Goal: Obtain resource: Obtain resource

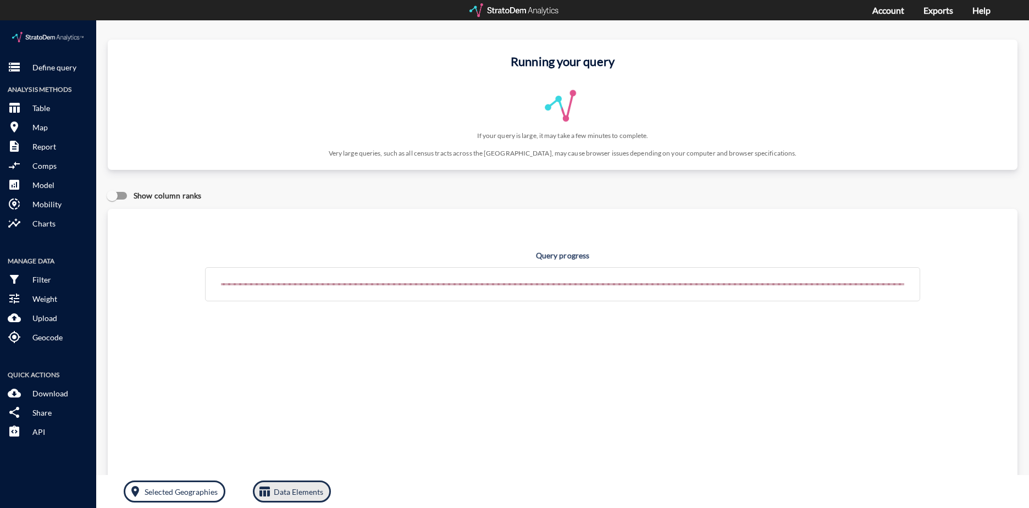
click p "Data Elements"
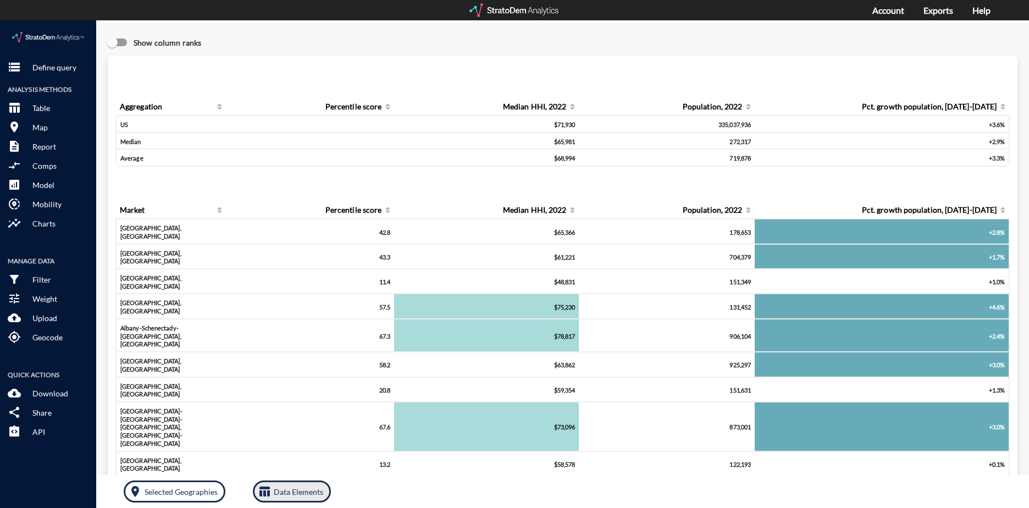
click button "table_chart Data Elements"
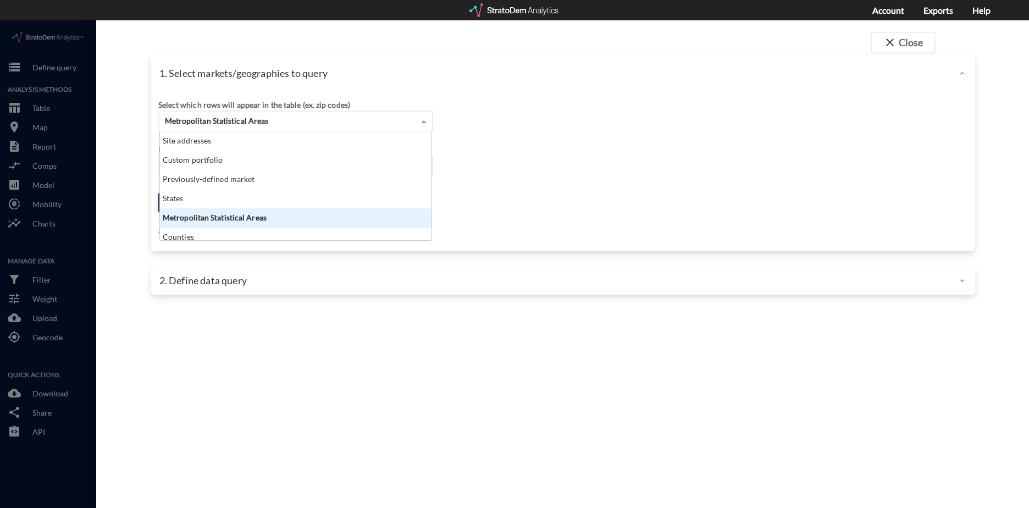
click div "Metropolitan Statistical Areas"
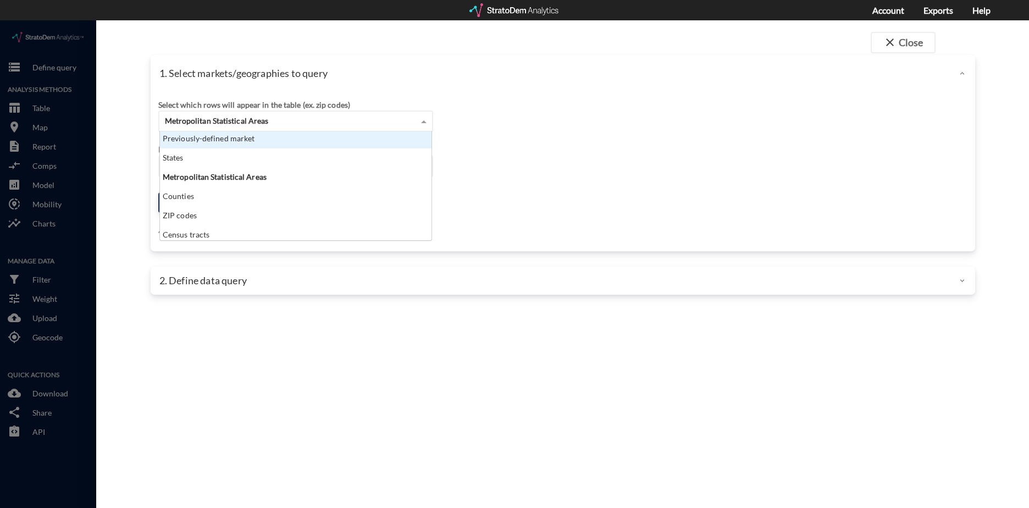
scroll to position [44, 0]
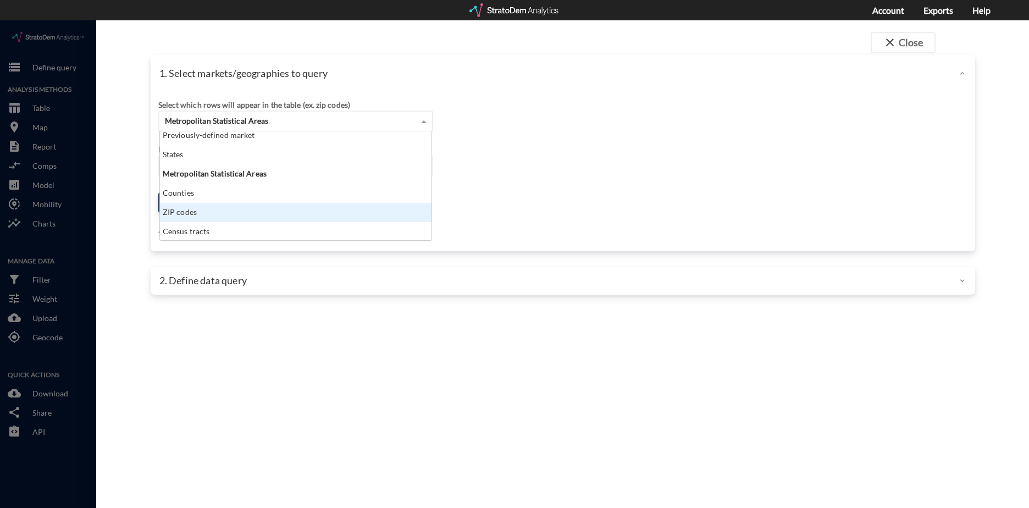
click div "ZIP codes"
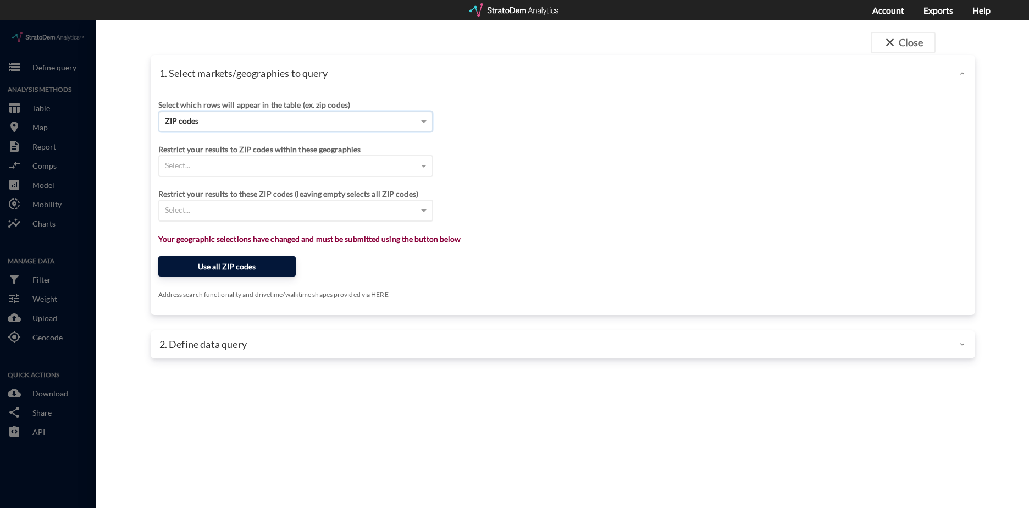
click button "Use all ZIP codes"
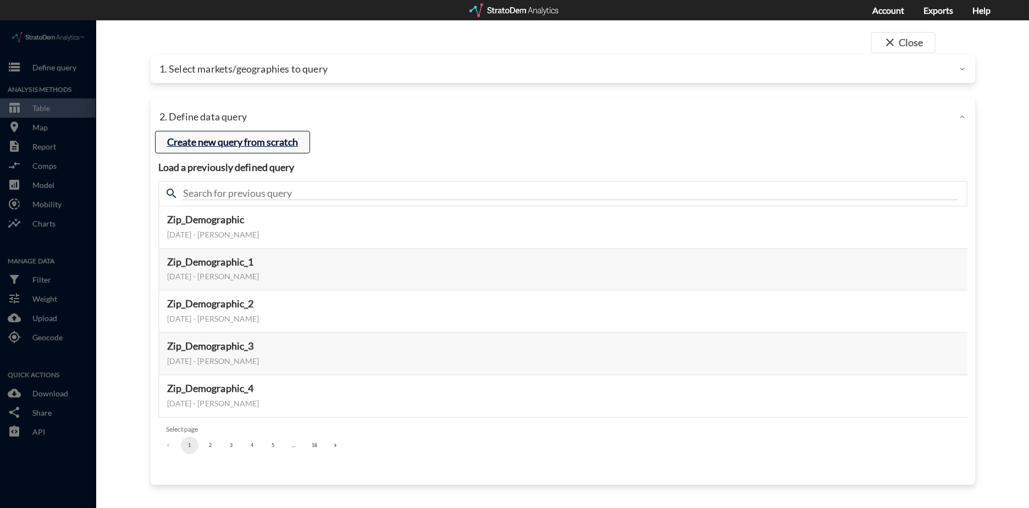
click button "Create new query from scratch"
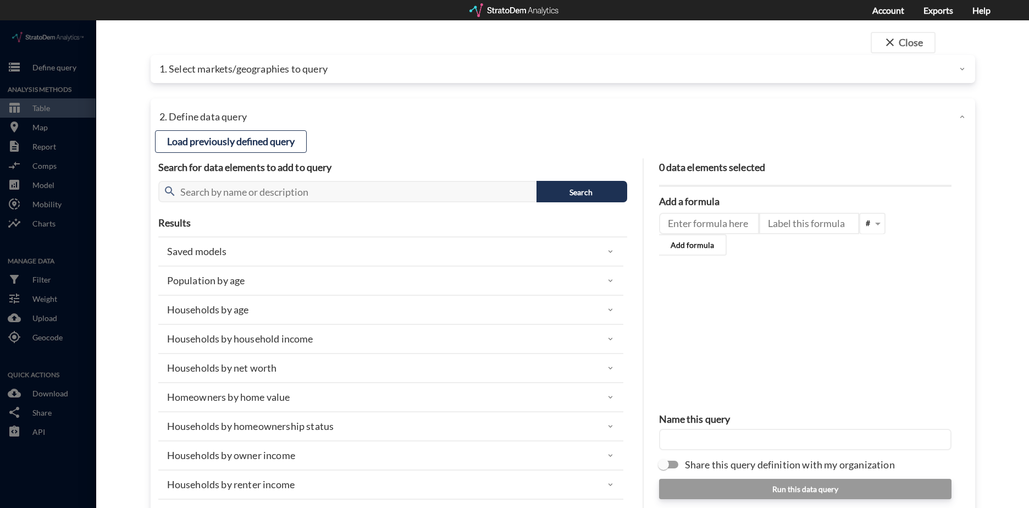
click p "Households by net worth"
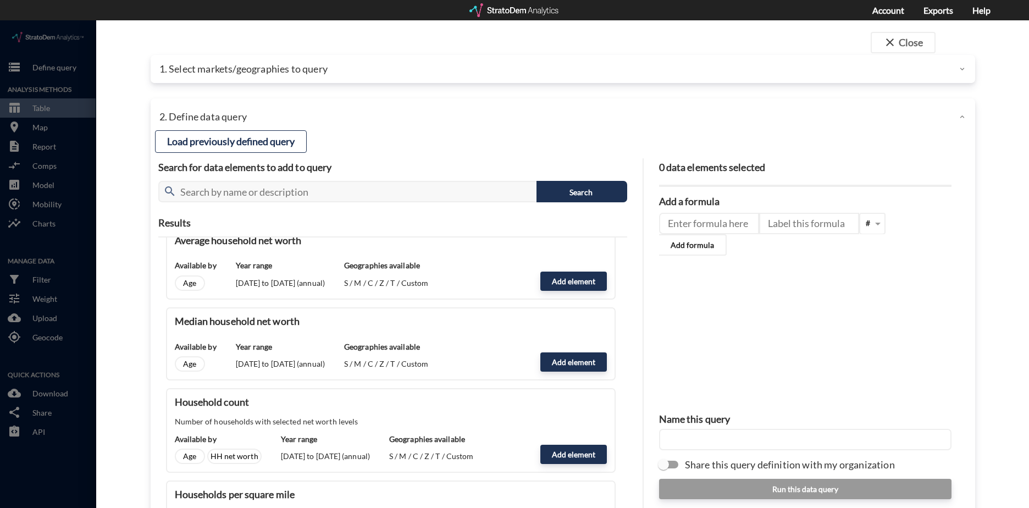
scroll to position [165, 0]
click button "Add element"
type input "NW_DYNAMICS"
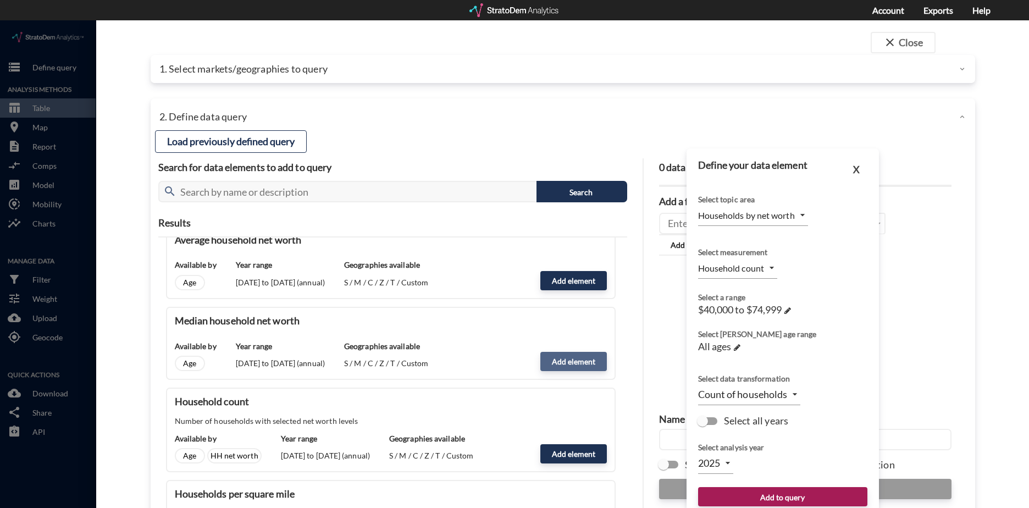
type input "MEDIAN"
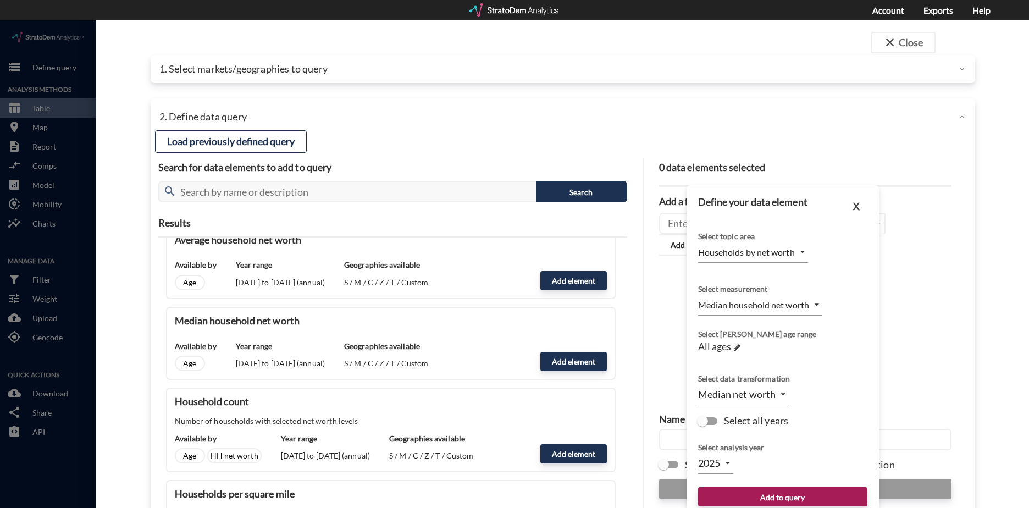
click input "Select all years"
checkbox input "true"
type input "TIME_SERIES_DL"
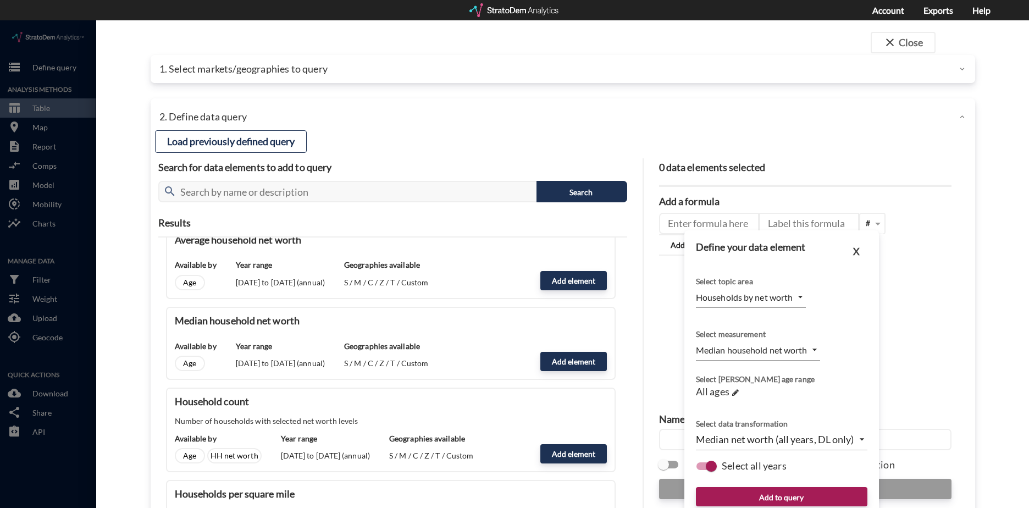
scroll to position [37, 0]
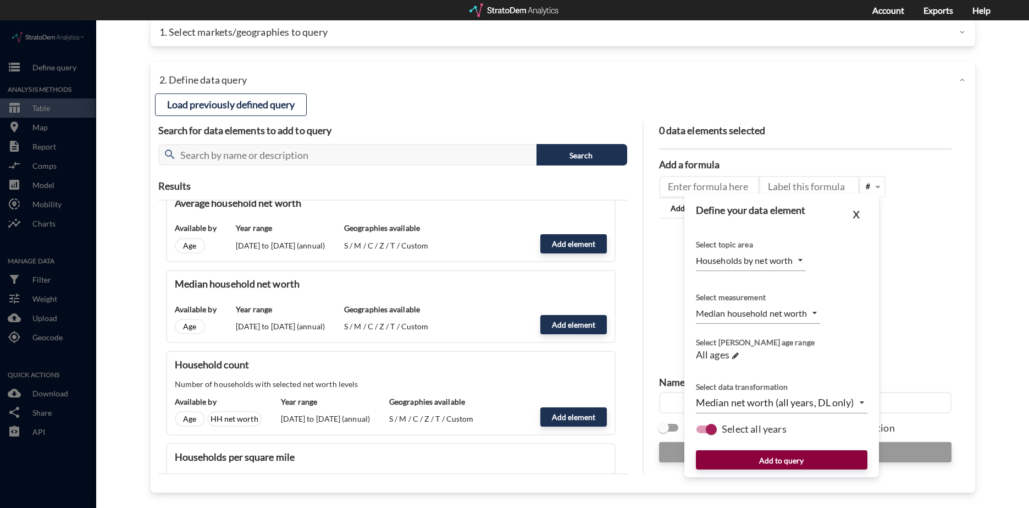
click button "Add to query"
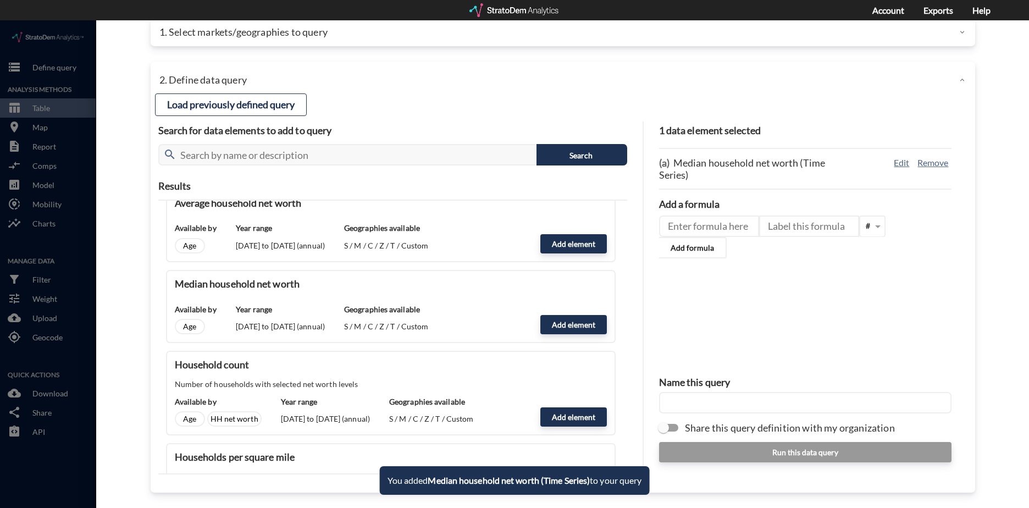
click input "text"
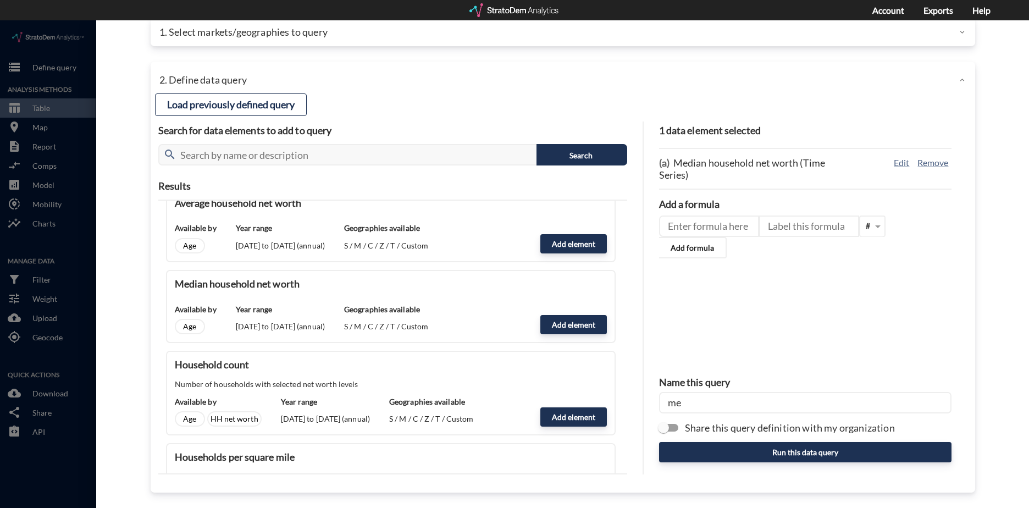
click input "me"
drag, startPoint x: 763, startPoint y: 384, endPoint x: 807, endPoint y: 376, distance: 44.2
click input "me"
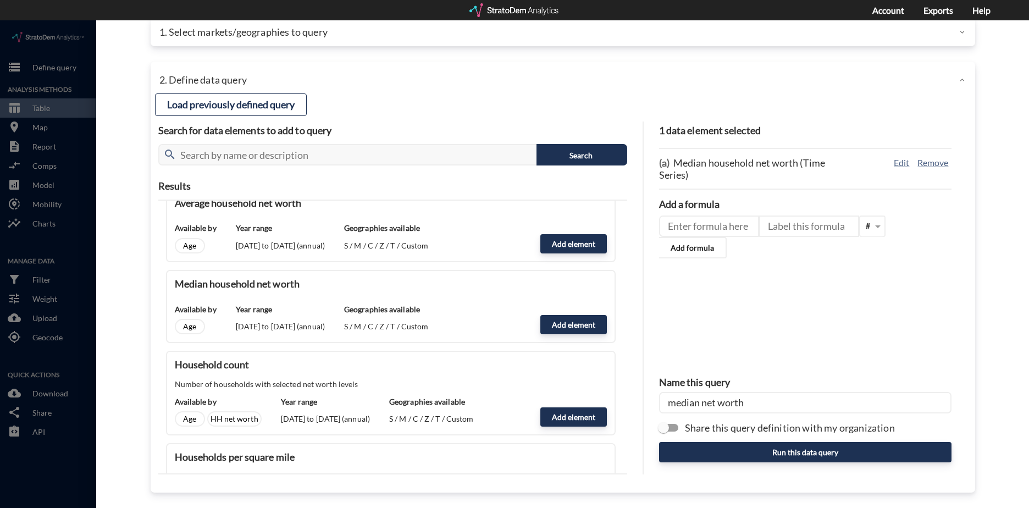
type input "median net worth"
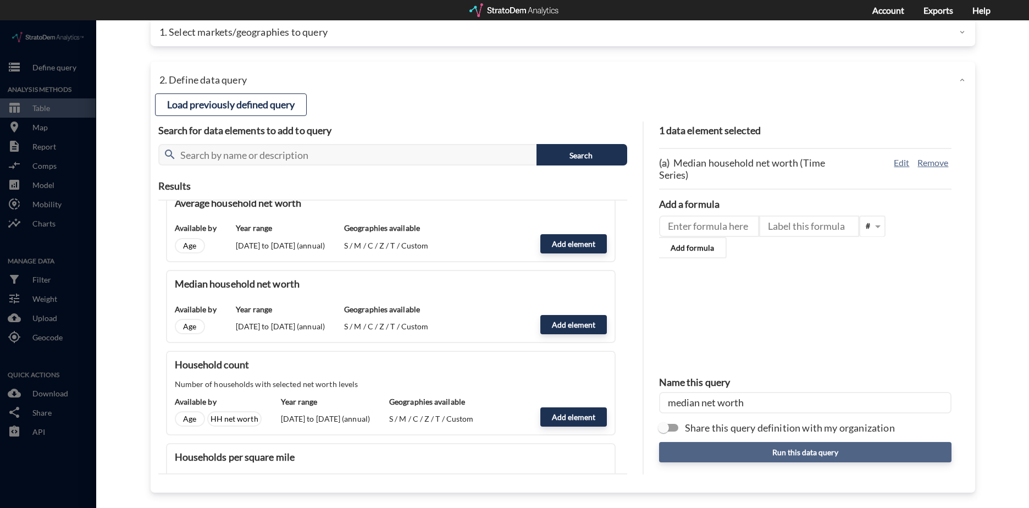
click div "1 data element selected (a) Median household net worth (Time Series) Edit Remov…"
click button "Run this data query"
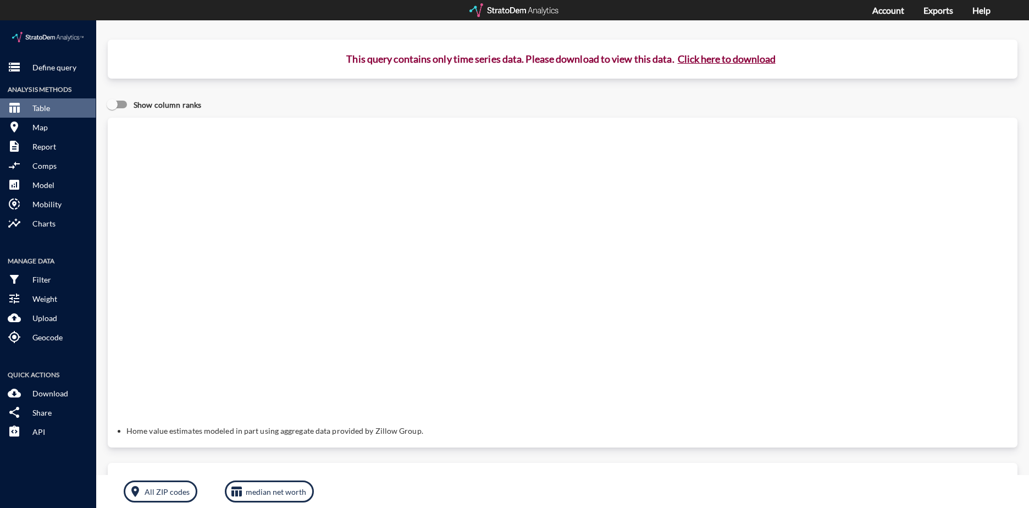
click button "Click here to download"
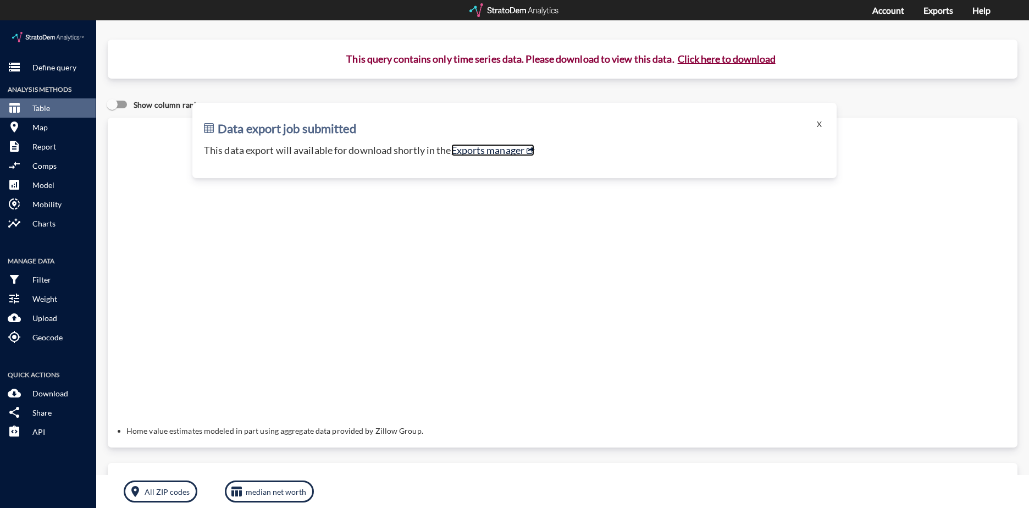
click link "Exports manager"
click p "median net worth"
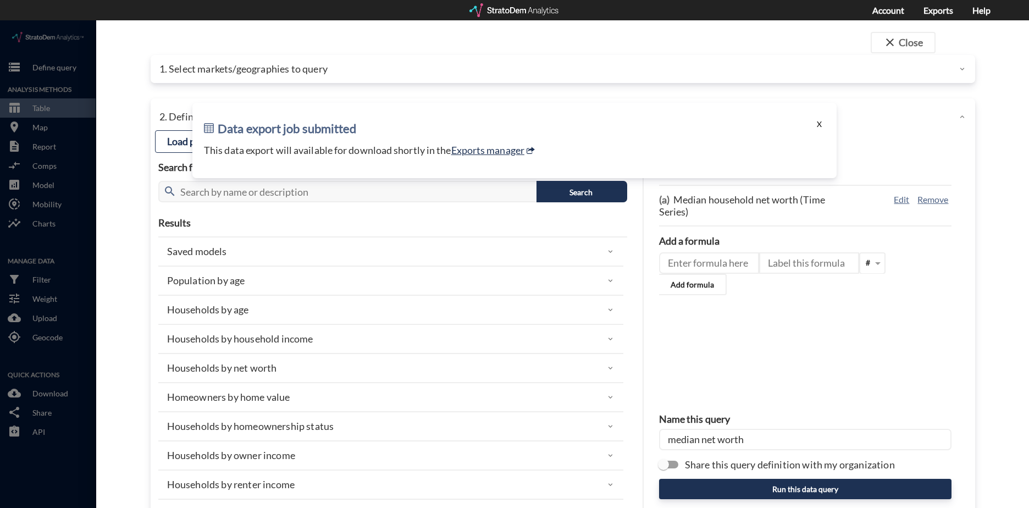
click button "X"
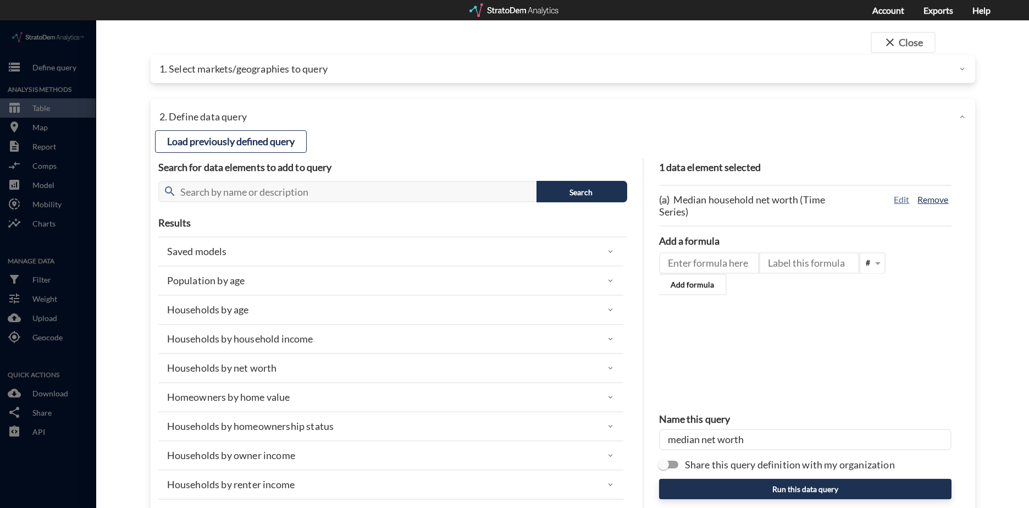
click button "Remove"
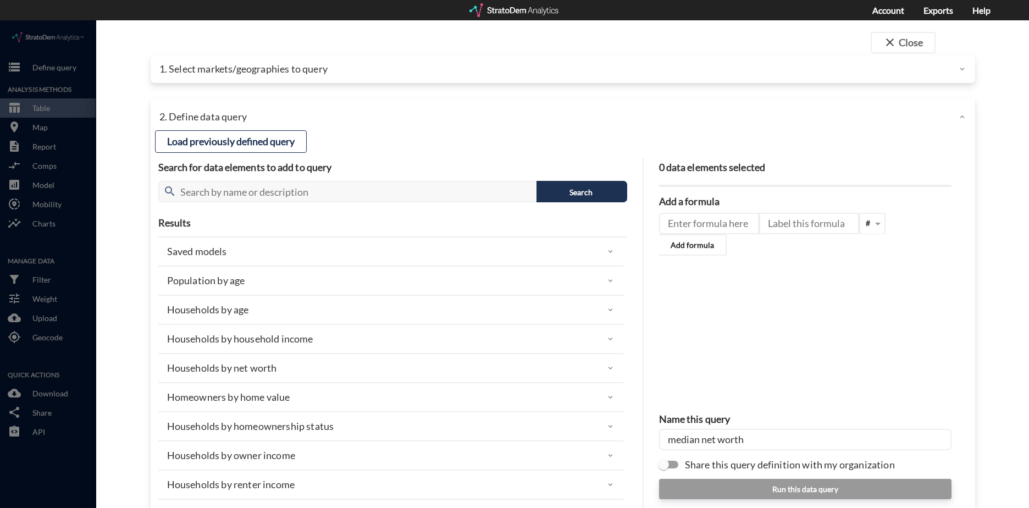
click div "Households by age"
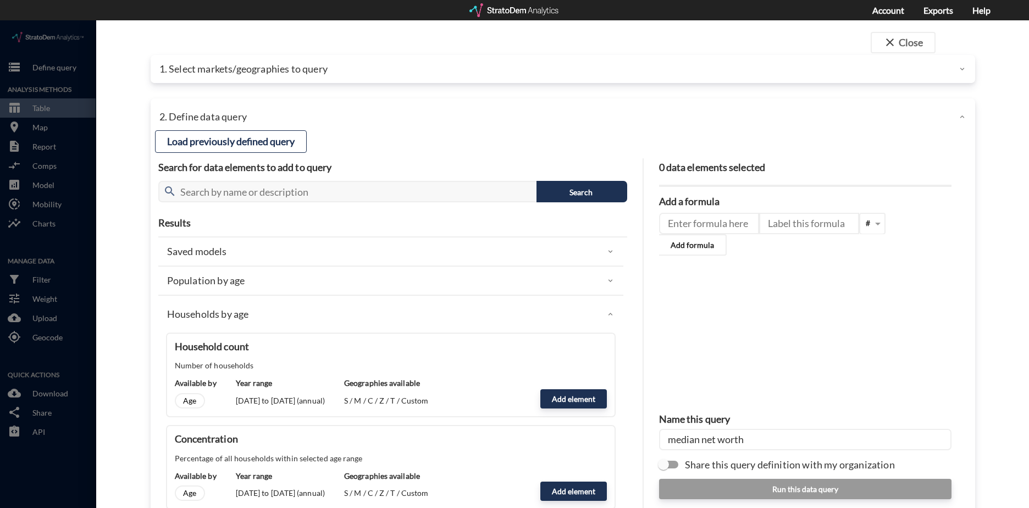
scroll to position [110, 0]
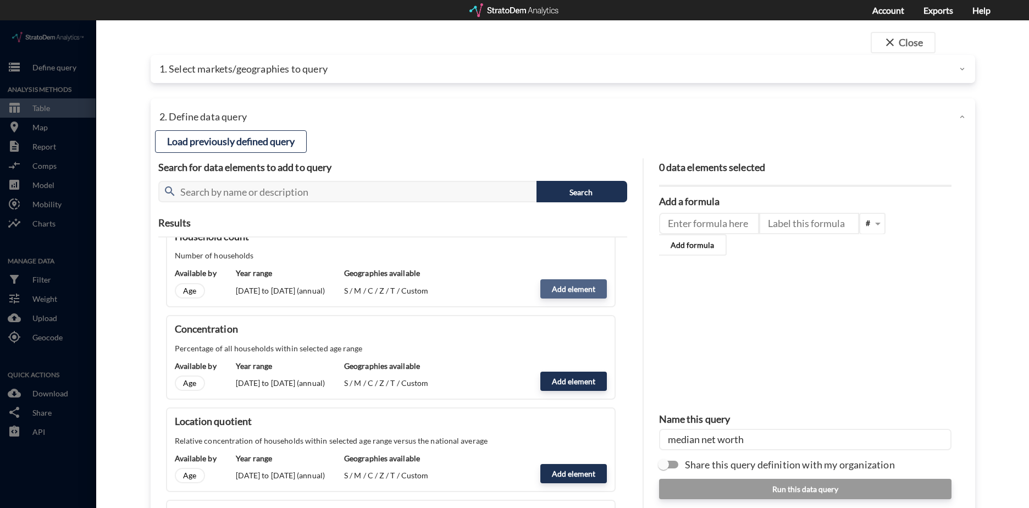
click button "Add element"
type input "HOUSEHOLDS"
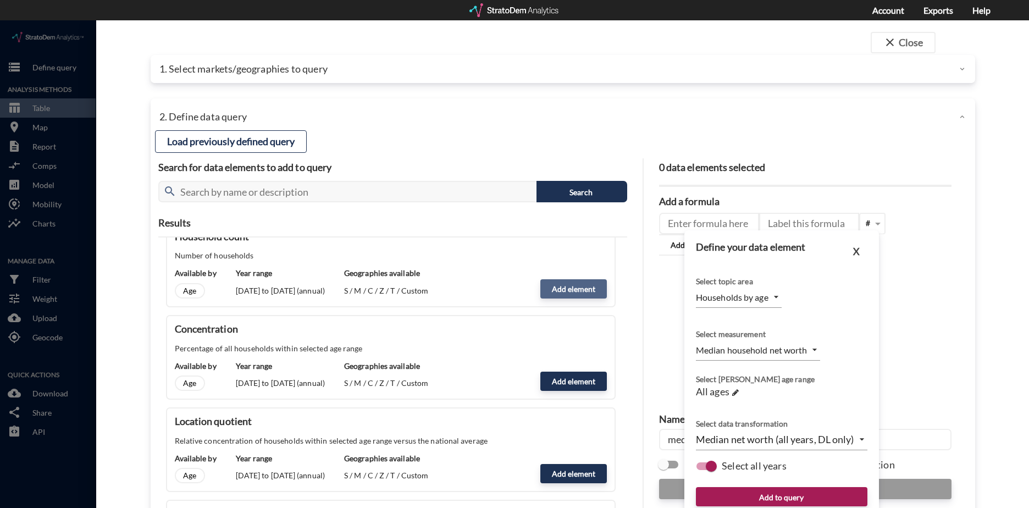
type input "COUNT"
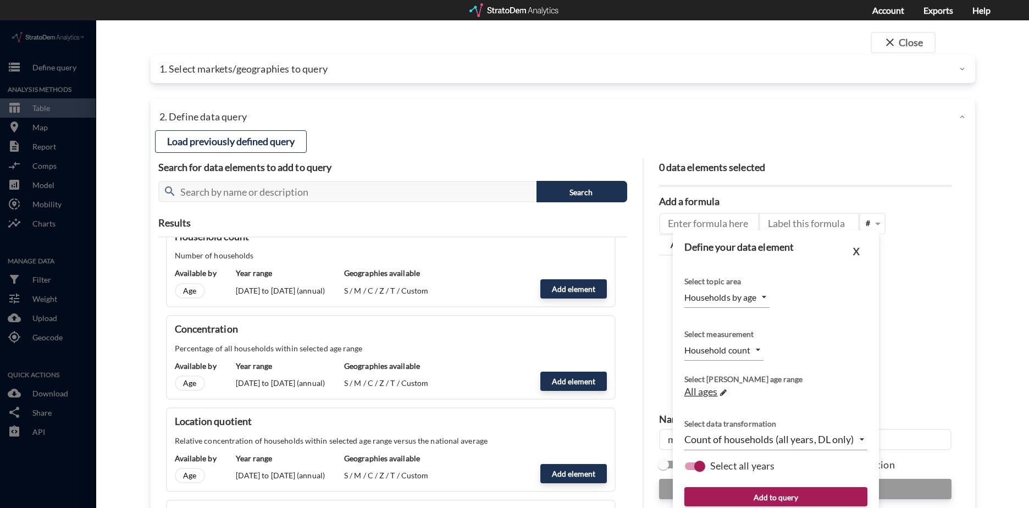
click div "All ages →"
click span "All ages"
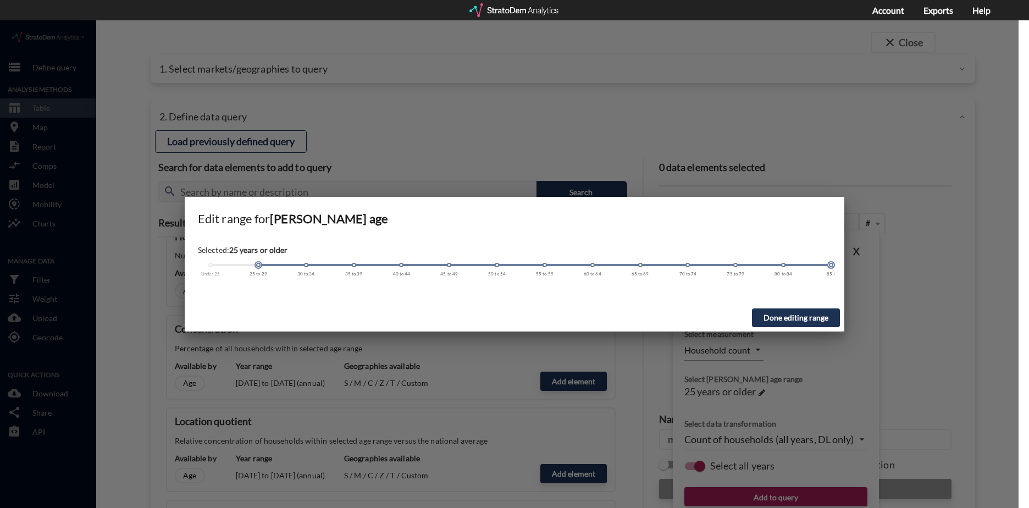
drag, startPoint x: 211, startPoint y: 245, endPoint x: 261, endPoint y: 251, distance: 51.0
click div "Under 25 25 to 29 30 to 34 35 to 39 40 to 44 45 to 49 50 to 54 55 to 59 60 to 6…"
drag, startPoint x: 831, startPoint y: 245, endPoint x: 395, endPoint y: 265, distance: 436.4
click div "Selected: [DEMOGRAPHIC_DATA] Under 25 25 to 29 30 to 34 35 to 39 40 to 44 45 to…"
click button "Done editing range"
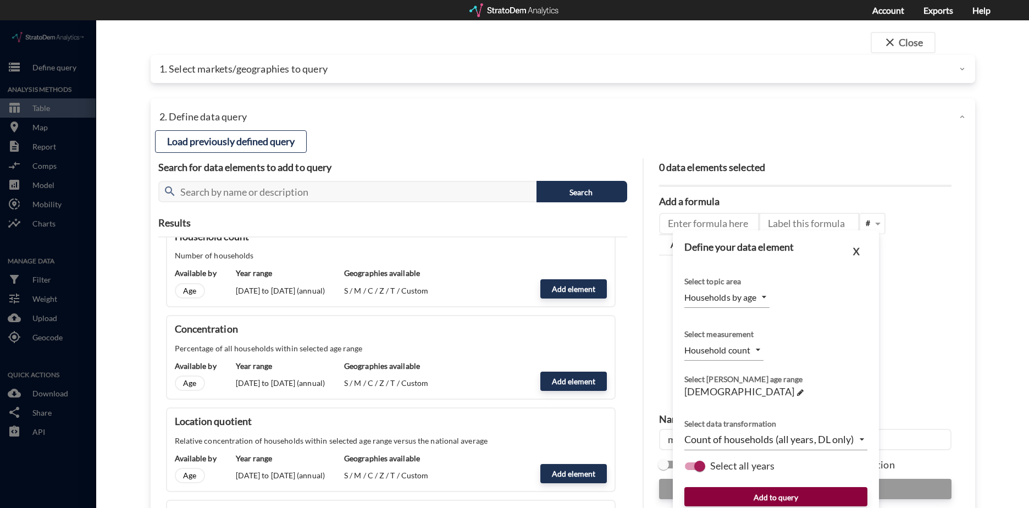
click button "Add to query"
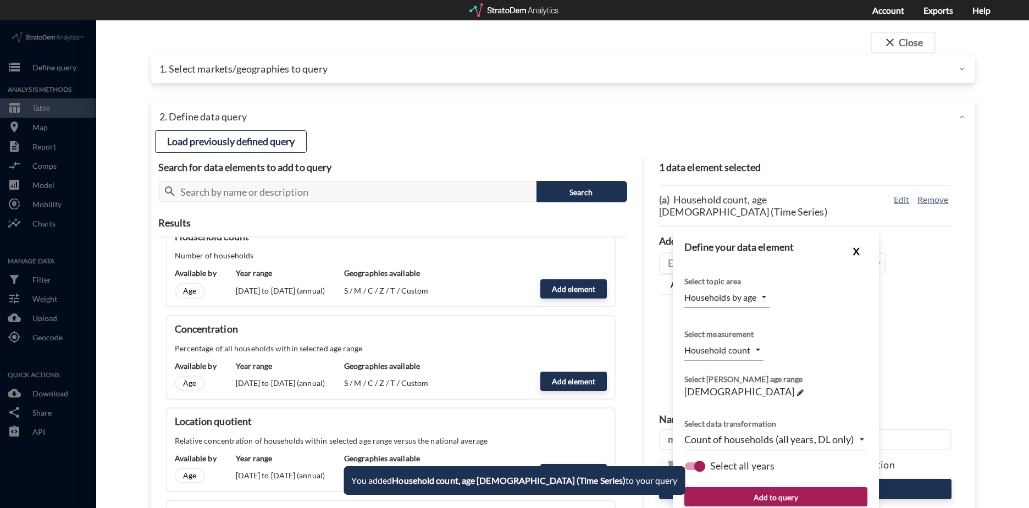
click button "X"
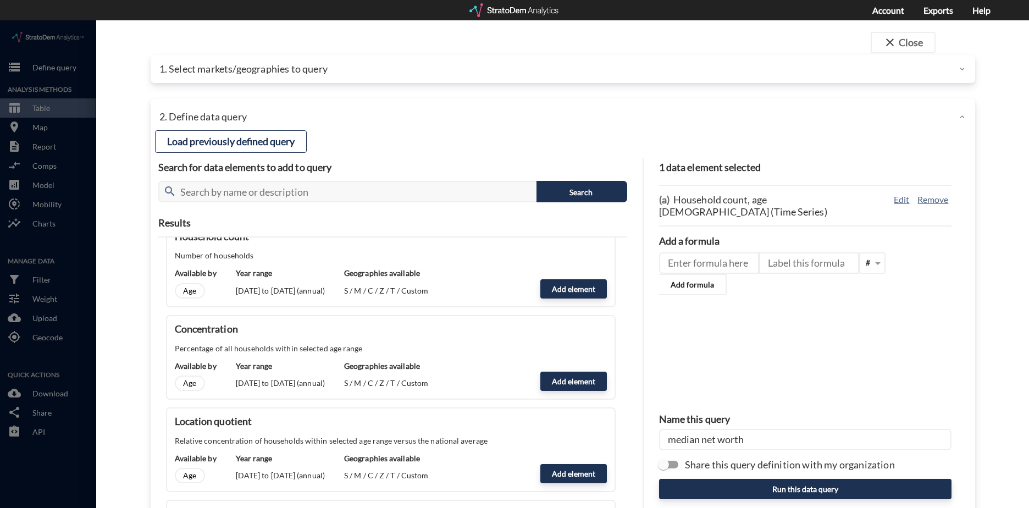
drag, startPoint x: 765, startPoint y: 417, endPoint x: 558, endPoint y: 437, distance: 207.7
click div "Load previously defined query Search for data elements to add to query search S…"
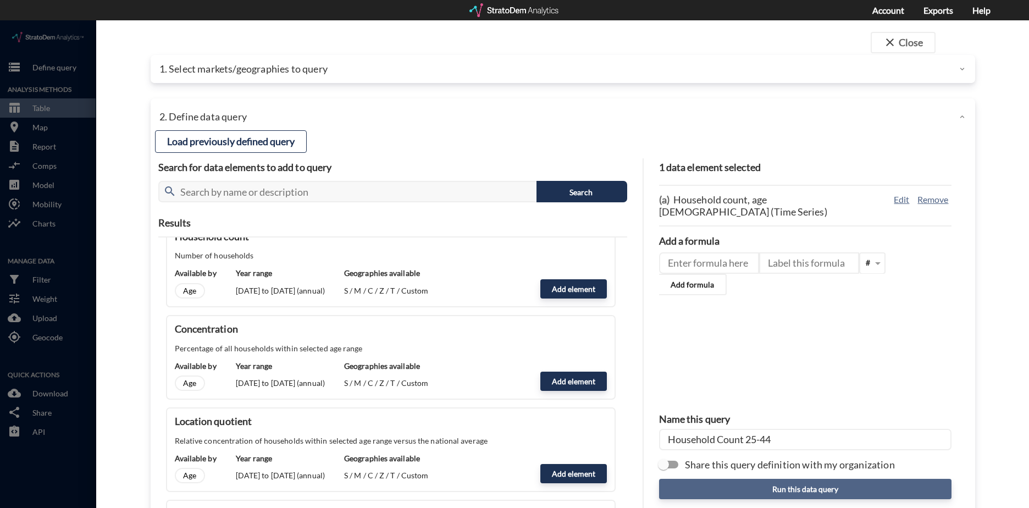
type input "Household Count 25-44"
click button "Run this data query"
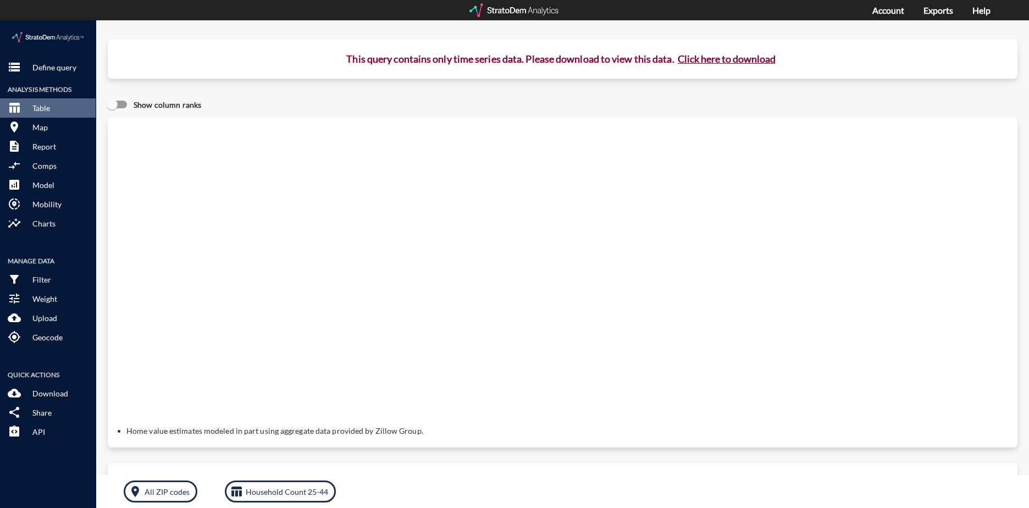
click button "Click here to download"
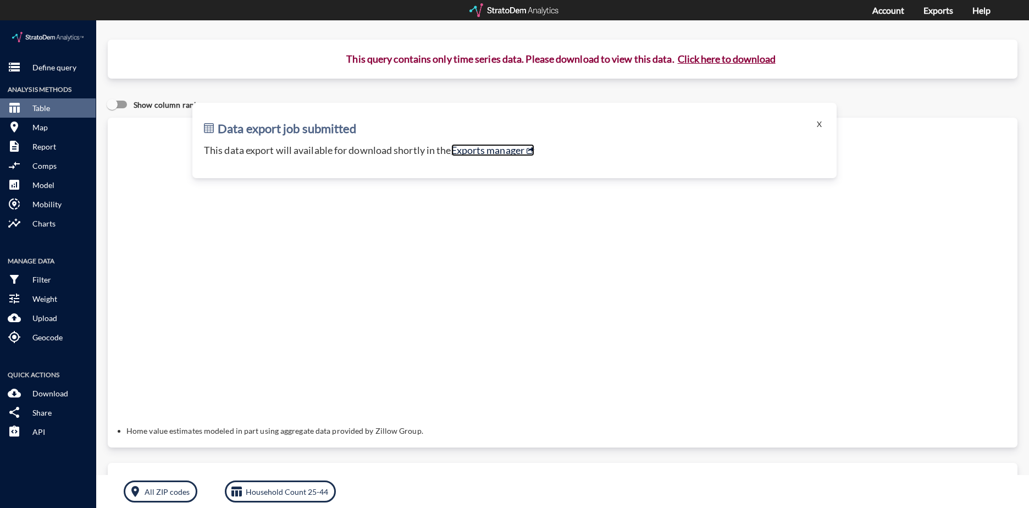
click link "Exports manager"
click p "Household Count 25-44"
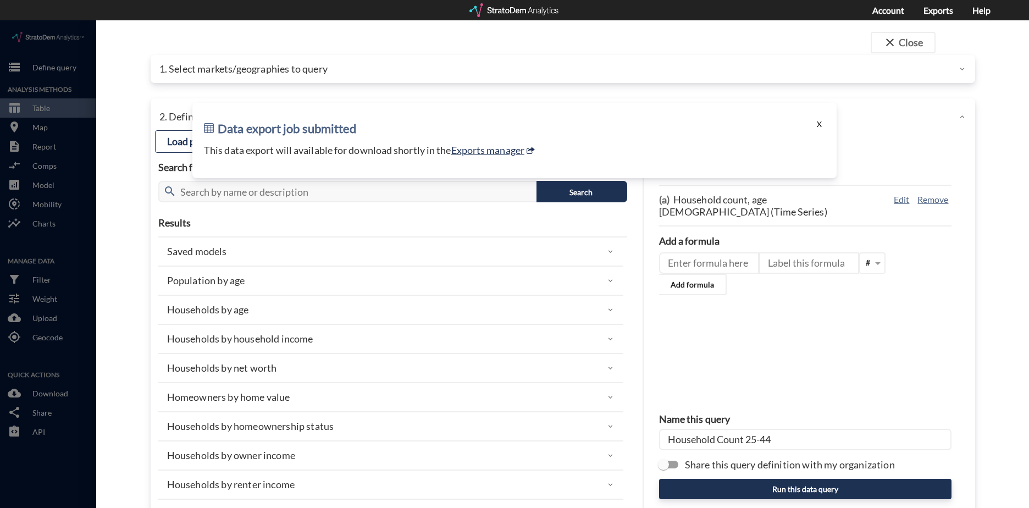
click button "X"
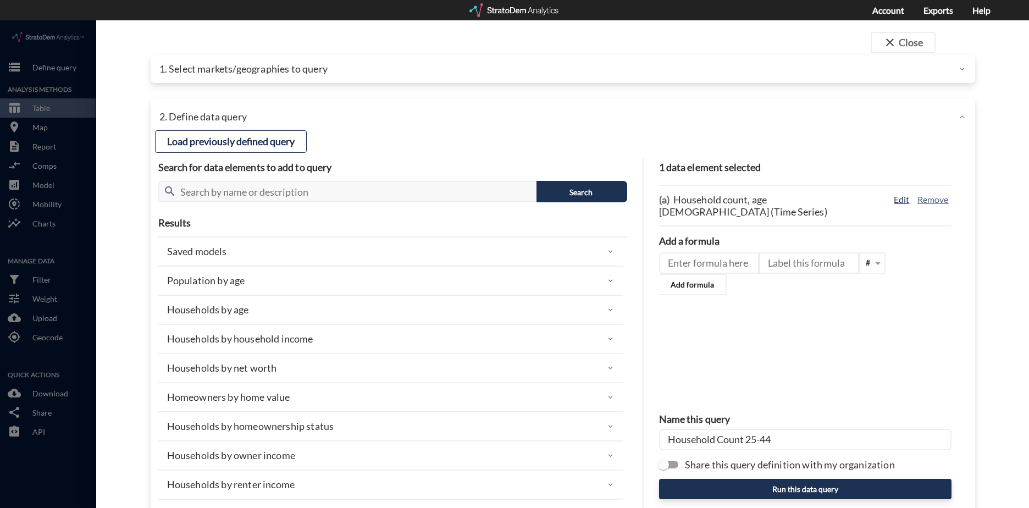
click button "Edit"
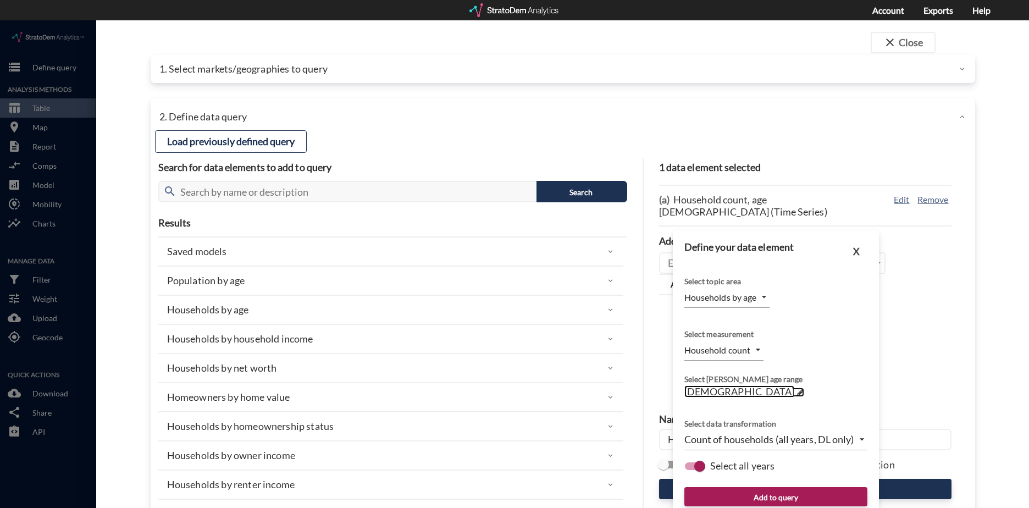
click link "25 to 44 years old →"
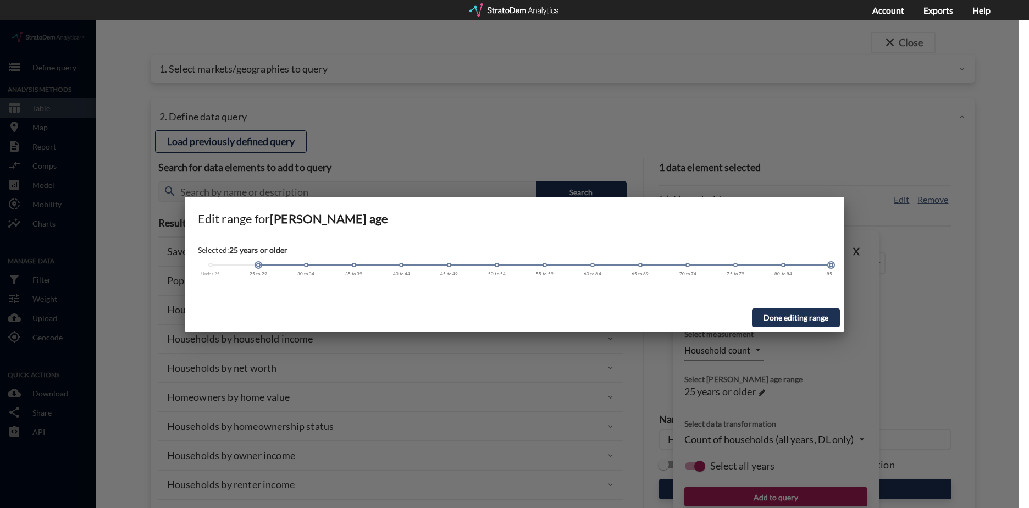
drag, startPoint x: 400, startPoint y: 246, endPoint x: 854, endPoint y: 255, distance: 454.8
click div "Edit range for Householder age Selected: 25 years or older Under 25 25 to 29 30…"
drag, startPoint x: 258, startPoint y: 243, endPoint x: 200, endPoint y: 247, distance: 58.4
click div "Selected: All ages Under 25 25 to 29 30 to 34 35 to 39 40 to 44 45 to 49 50 to …"
click button "Done editing range"
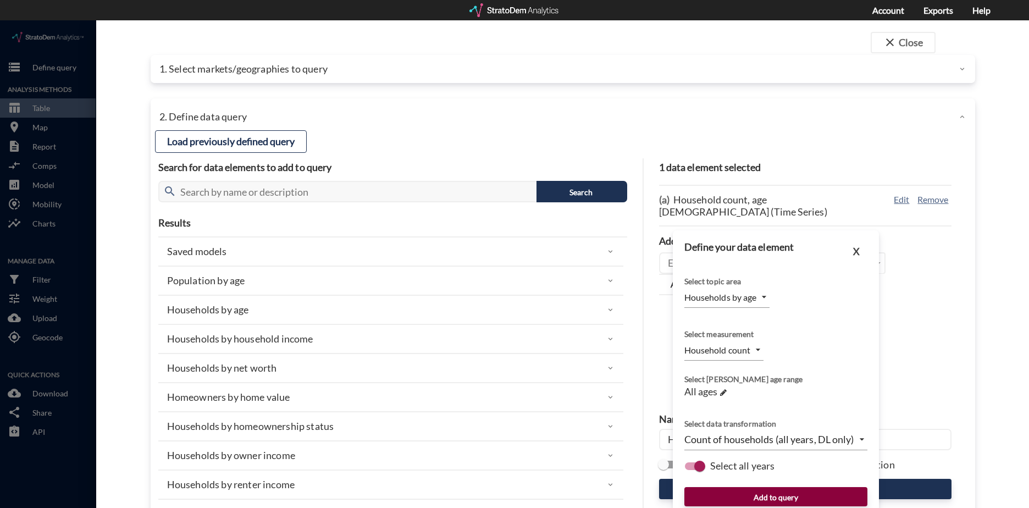
click button "Add to query"
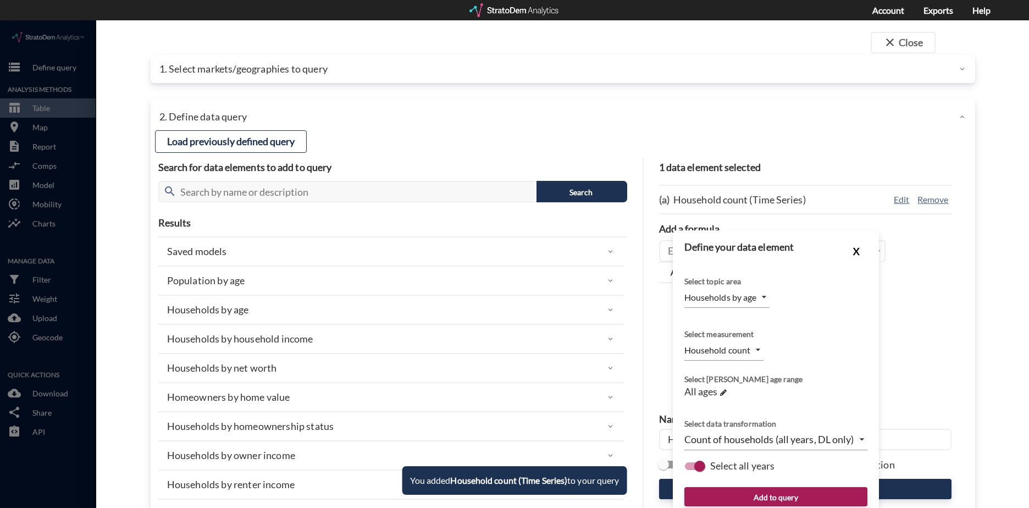
click button "X"
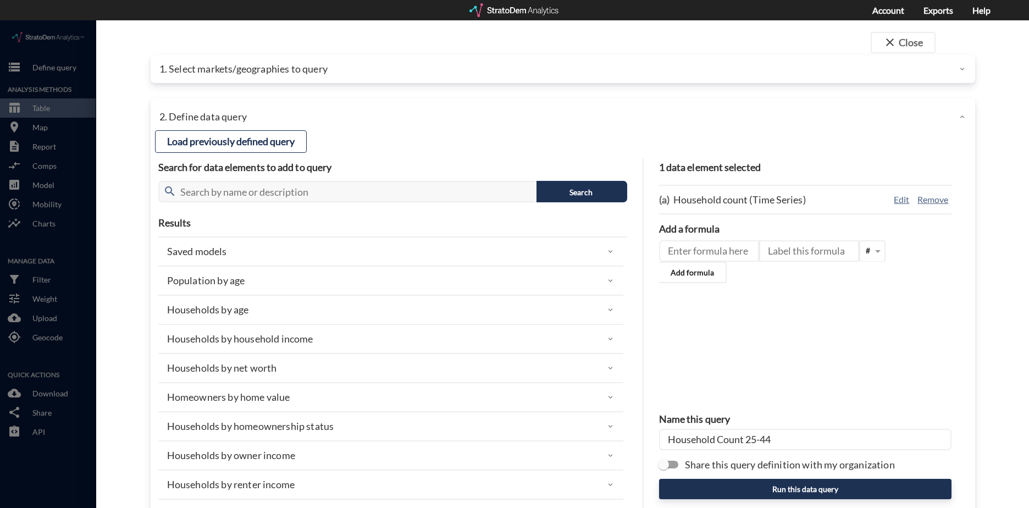
drag, startPoint x: 771, startPoint y: 415, endPoint x: 741, endPoint y: 417, distance: 30.9
click input "Household Count 25-44"
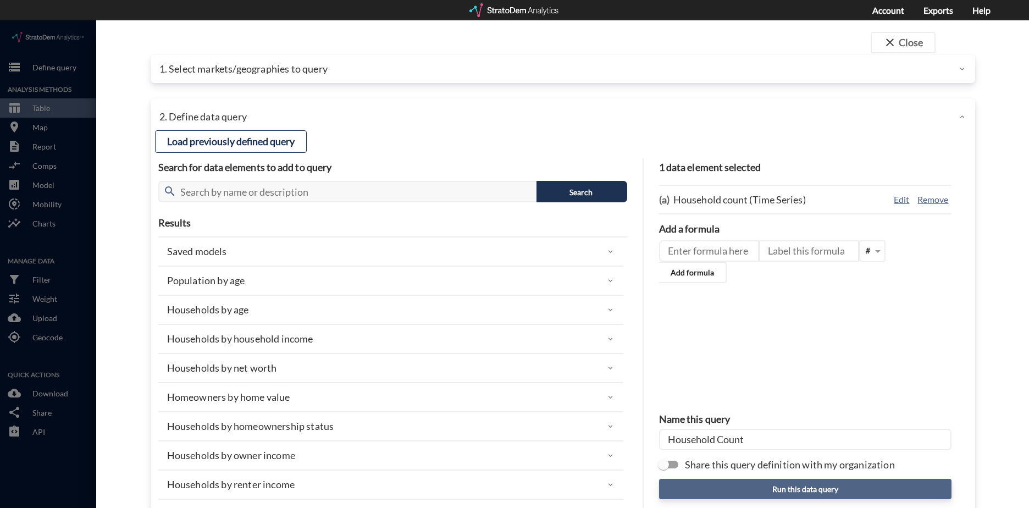
type input "Household Count"
click button "Run this data query"
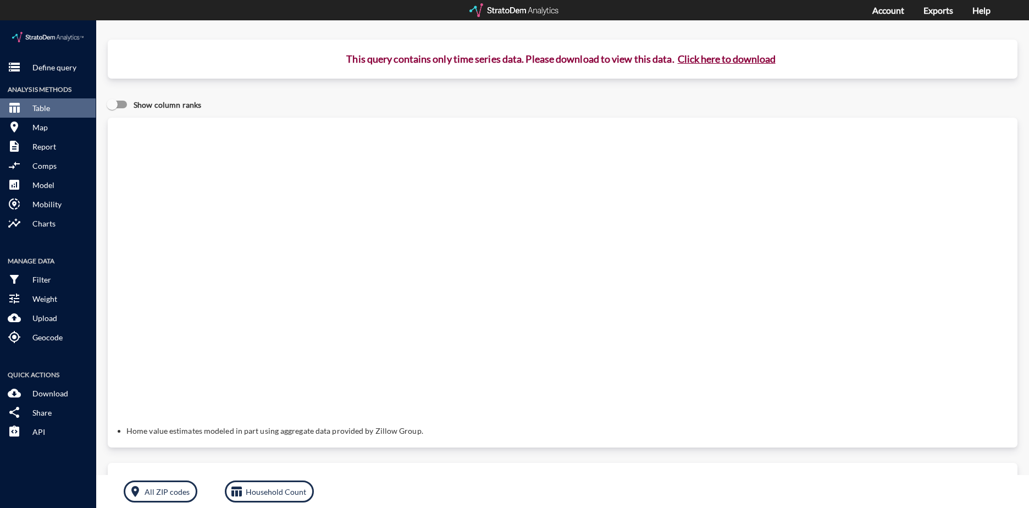
click button "Click here to download"
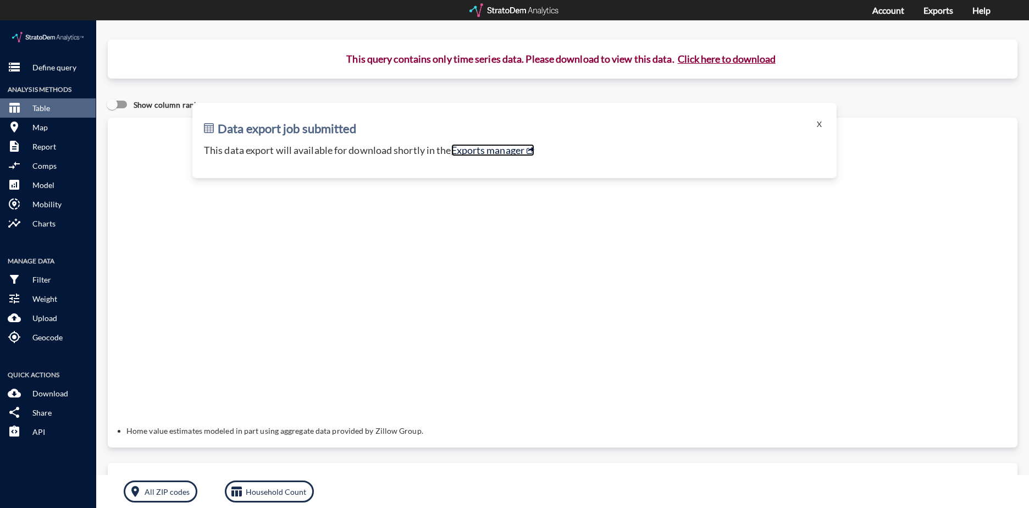
click link "Exports manager"
click button "X"
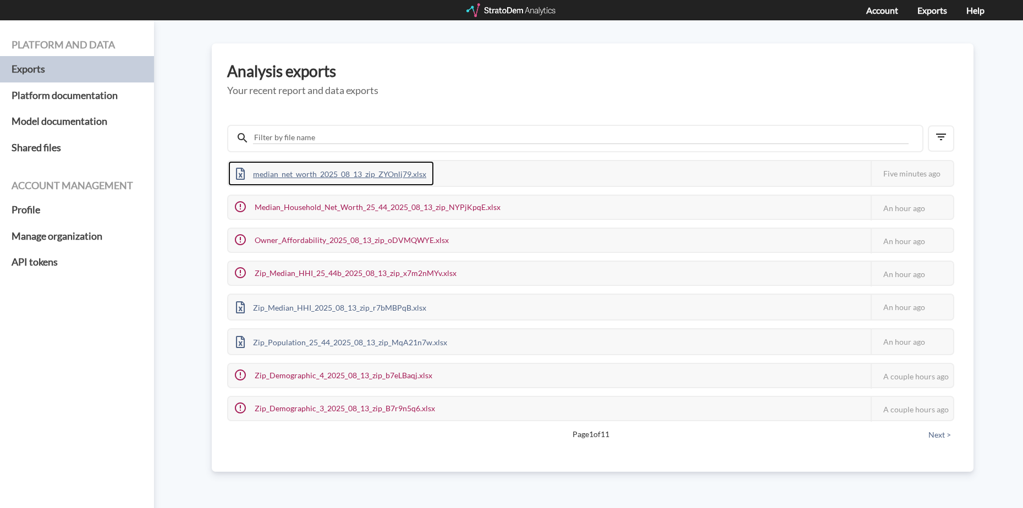
click at [383, 169] on div "median_net_worth_2025_08_13_zip_ZYOnlj79.xlsx" at bounding box center [331, 173] width 206 height 25
click at [487, 87] on h5 "Your recent report and data exports" at bounding box center [592, 90] width 731 height 11
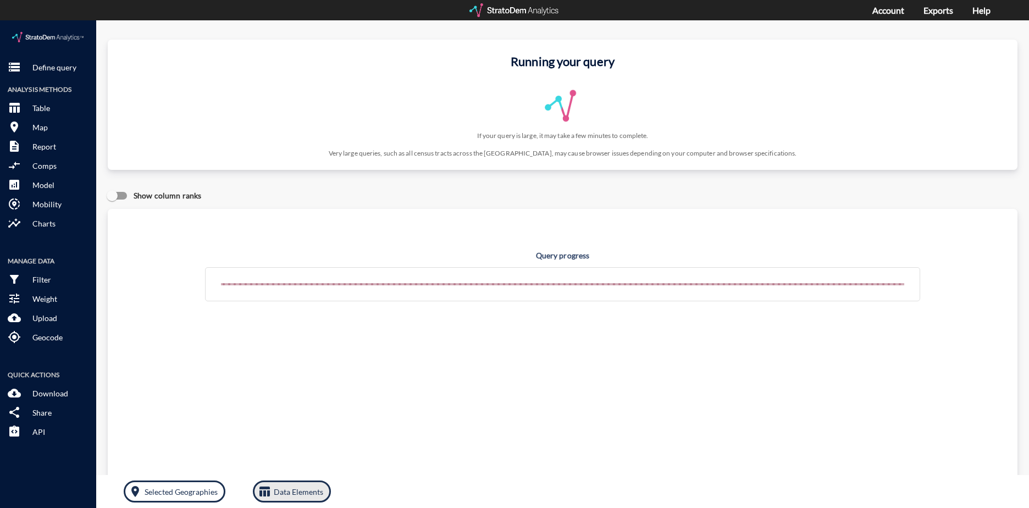
click p "Data Elements"
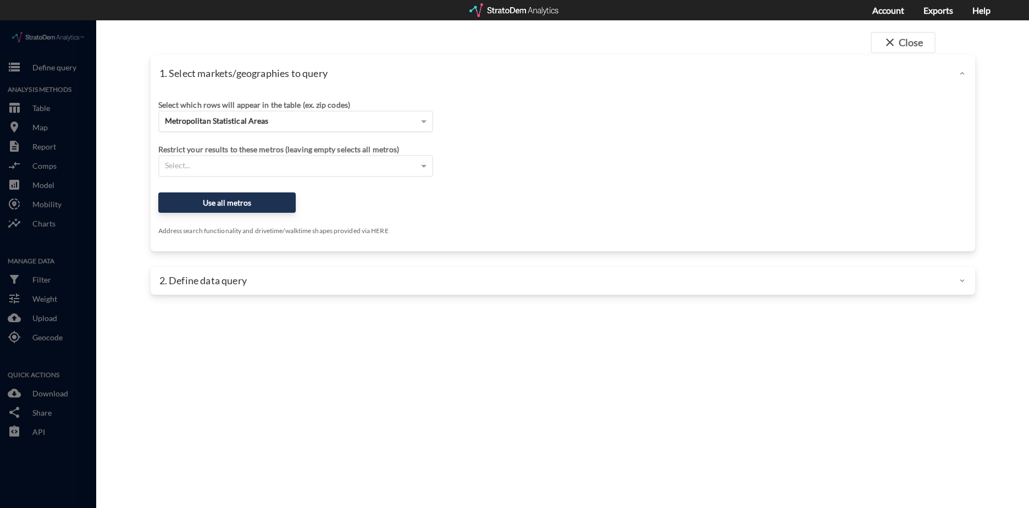
click div "Metropolitan Statistical Areas"
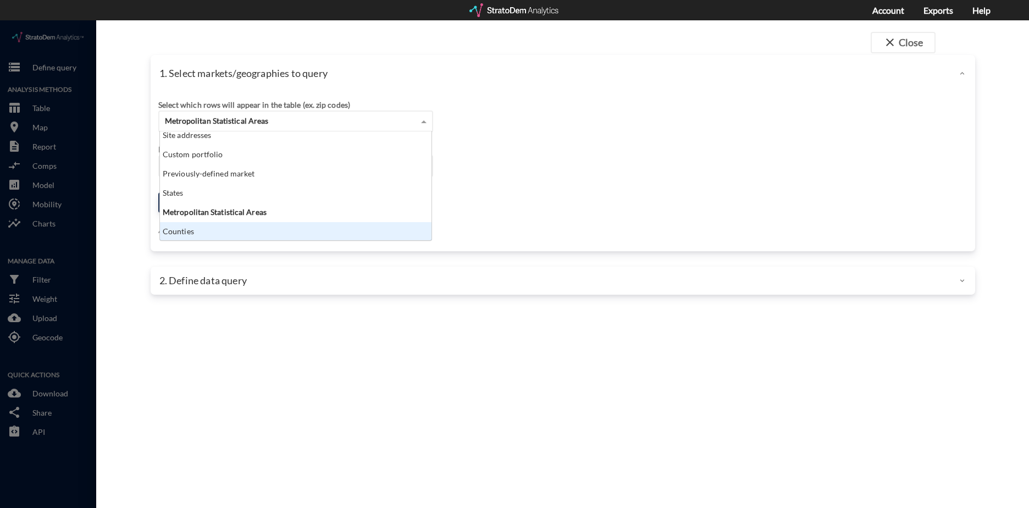
scroll to position [44, 0]
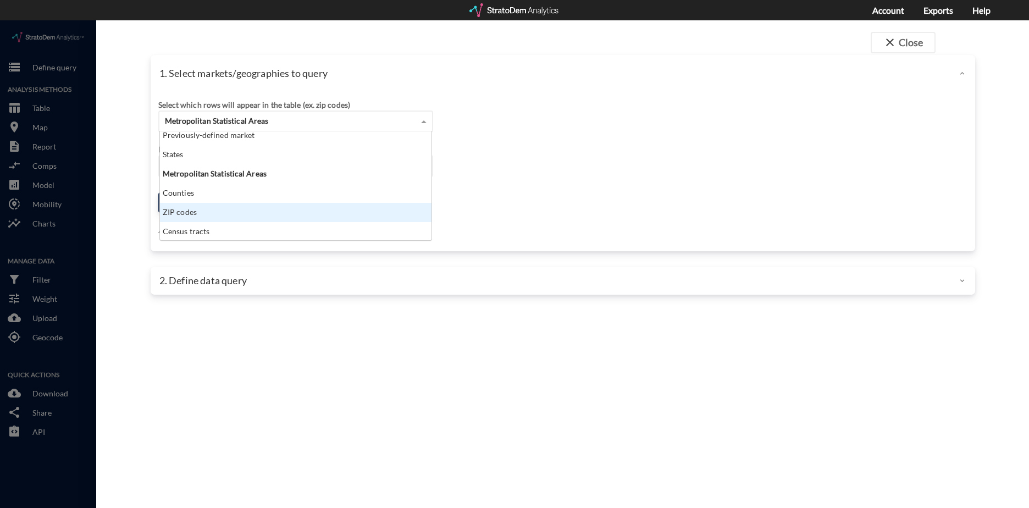
click div "ZIP codes"
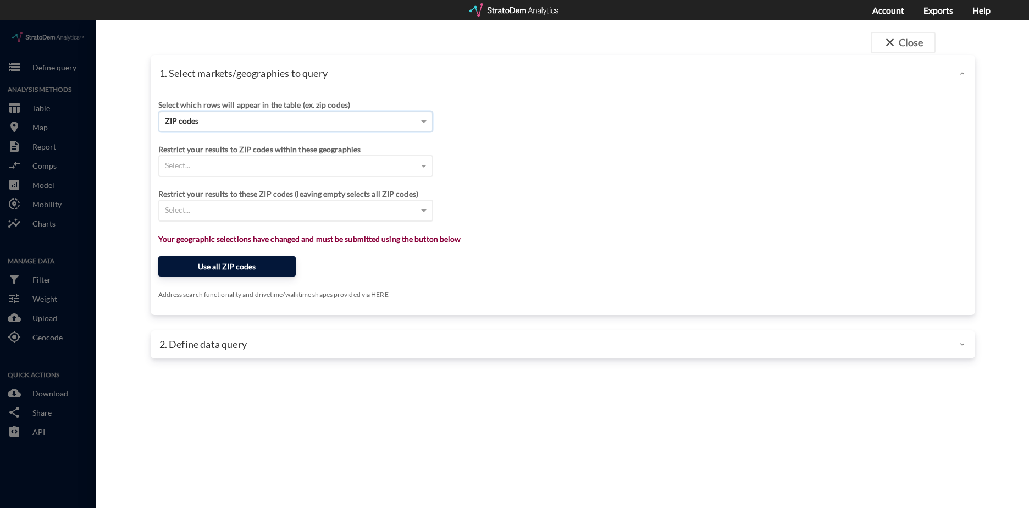
click button "Use all ZIP codes"
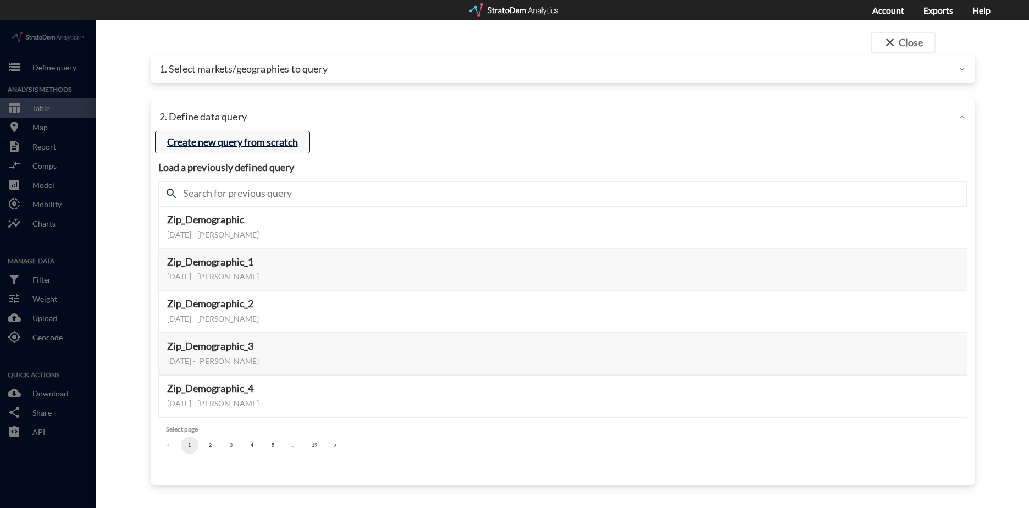
click button "Create new query from scratch"
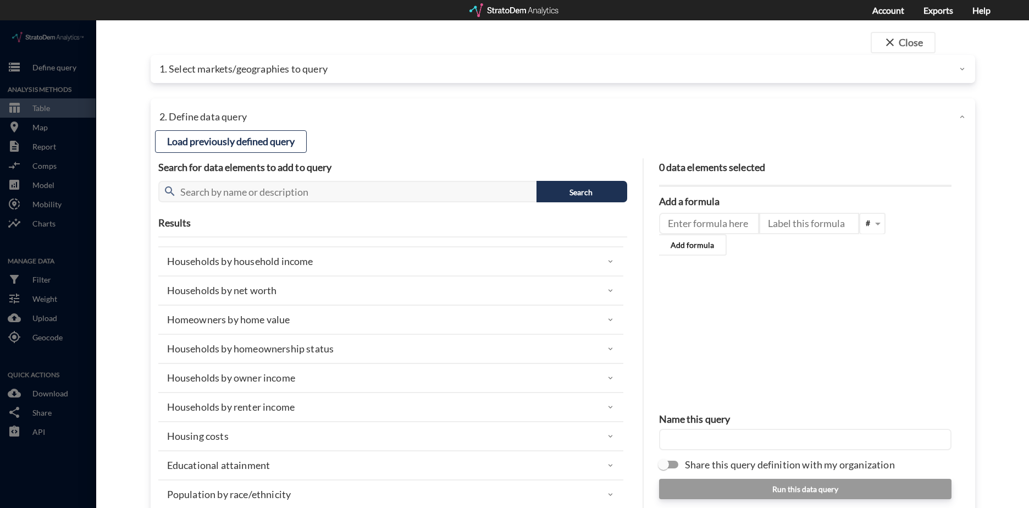
scroll to position [23, 0]
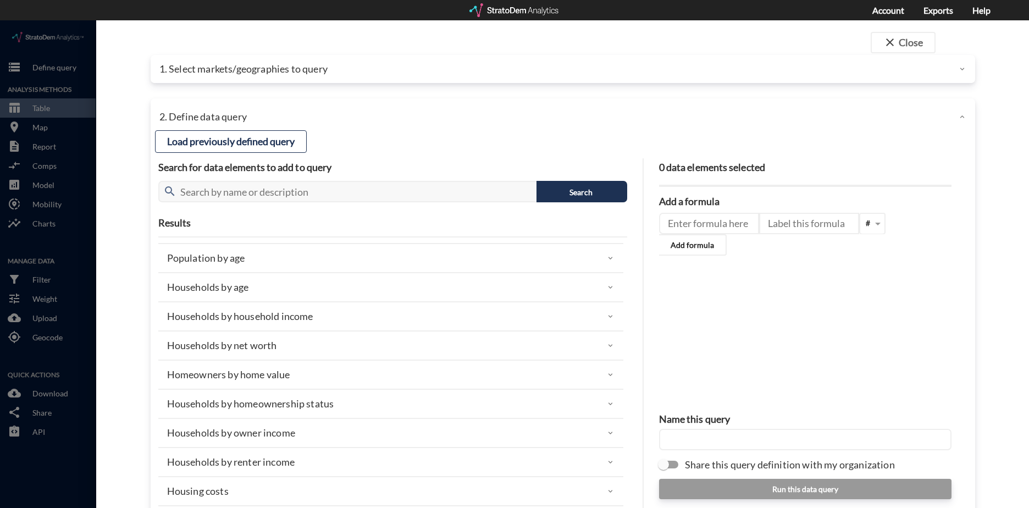
click div "Homeowners by home value"
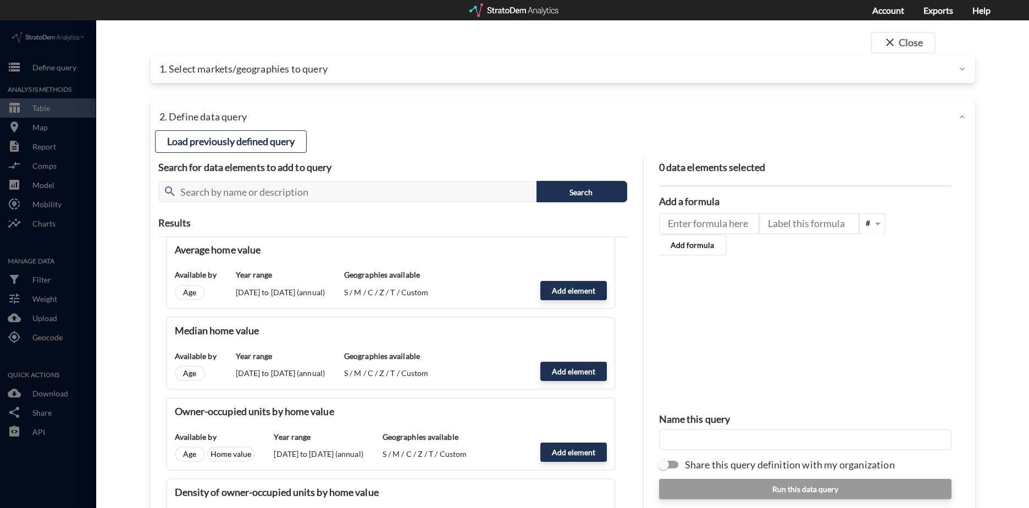
scroll to position [187, 0]
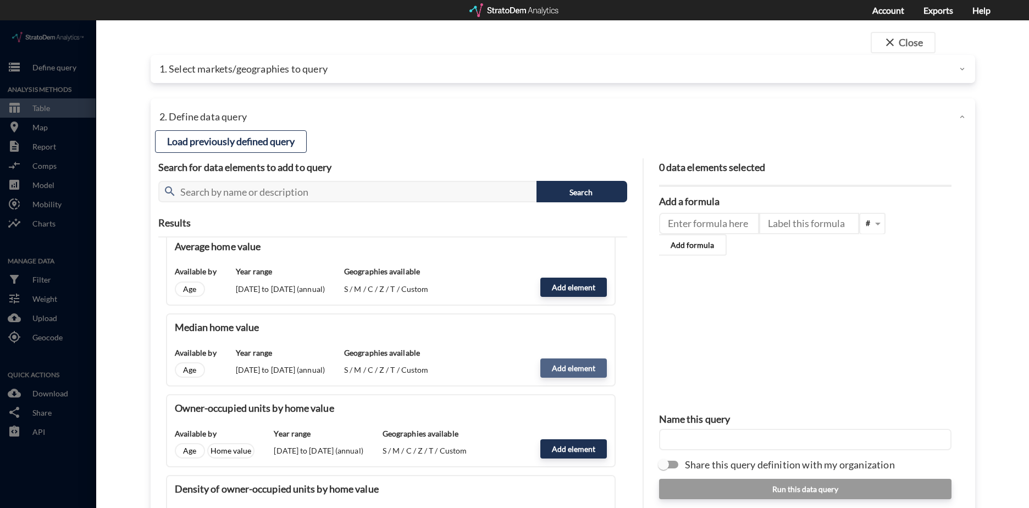
click button "Add element"
type input "HOME_VALUE_DYNAMICS"
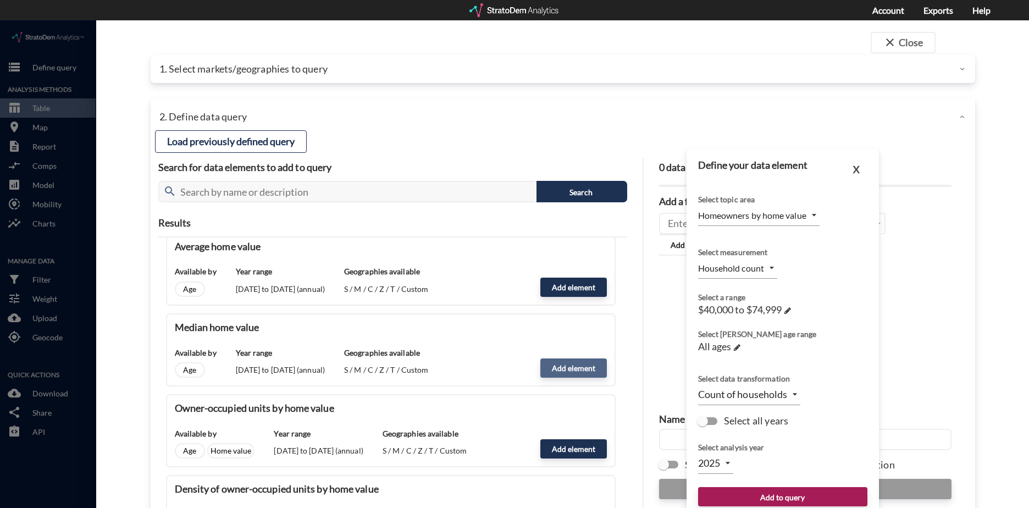
type input "MEDIAN"
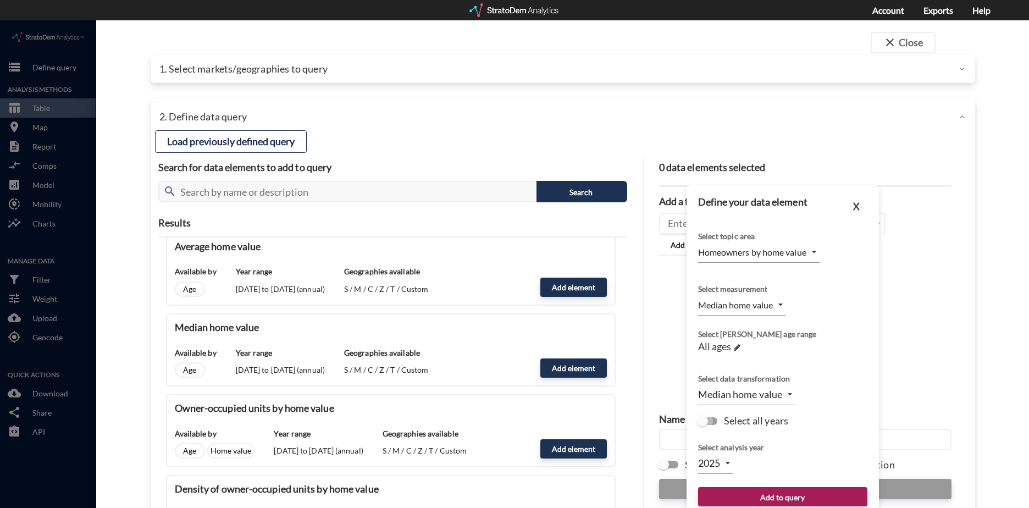
click input "Select all years"
checkbox input "true"
type input "TIME_SERIES_DL"
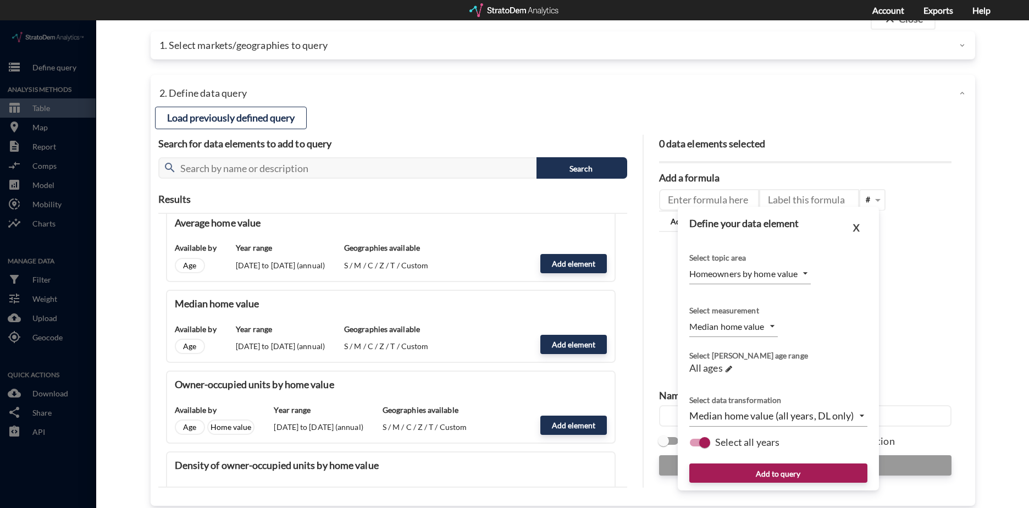
scroll to position [37, 0]
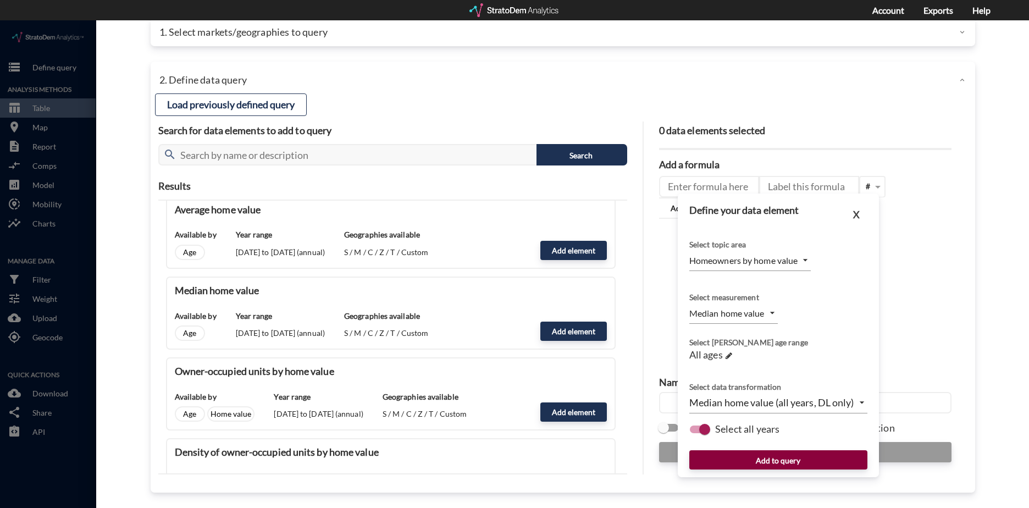
click button "Add to query"
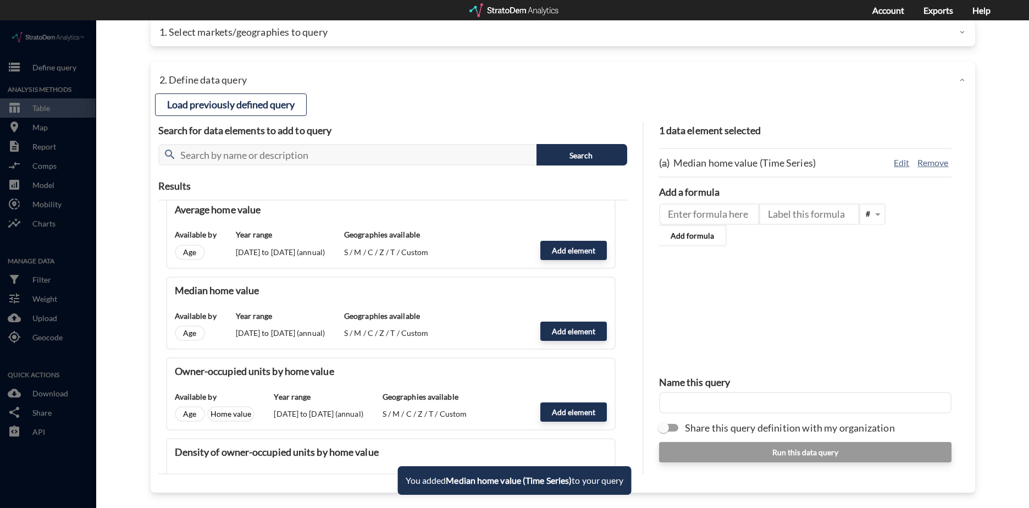
click input "text"
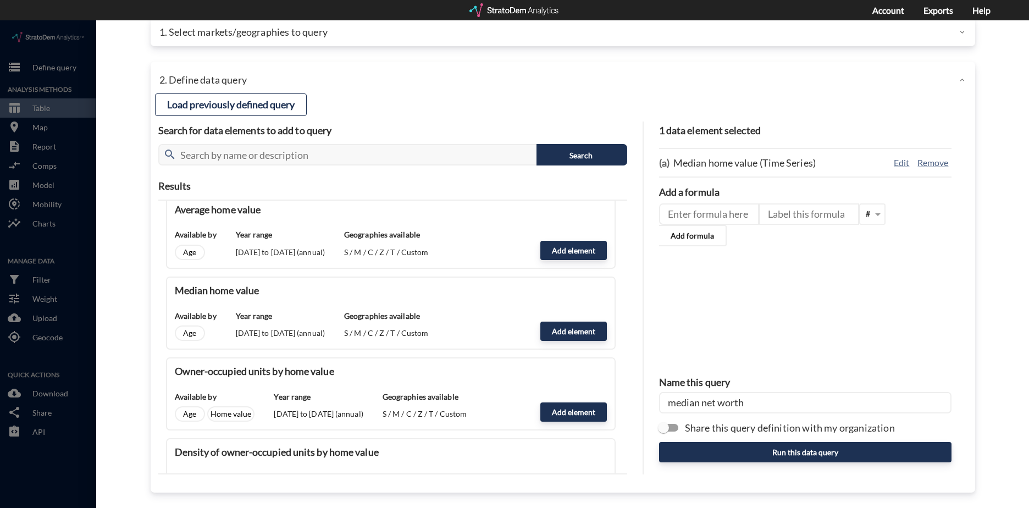
click input "median net worth"
drag, startPoint x: 740, startPoint y: 382, endPoint x: 700, endPoint y: 387, distance: 40.5
click input "median net worth"
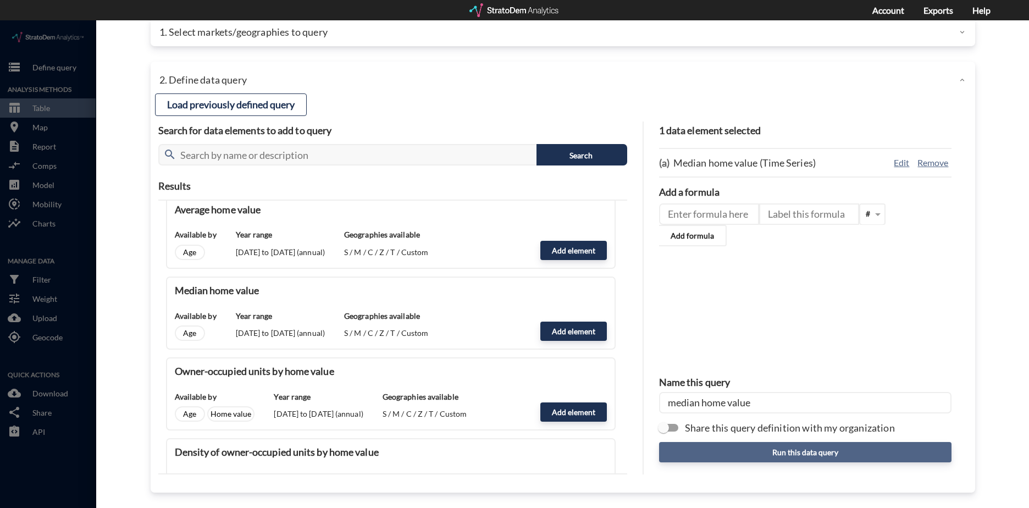
type input "median home value"
click button "Run this data query"
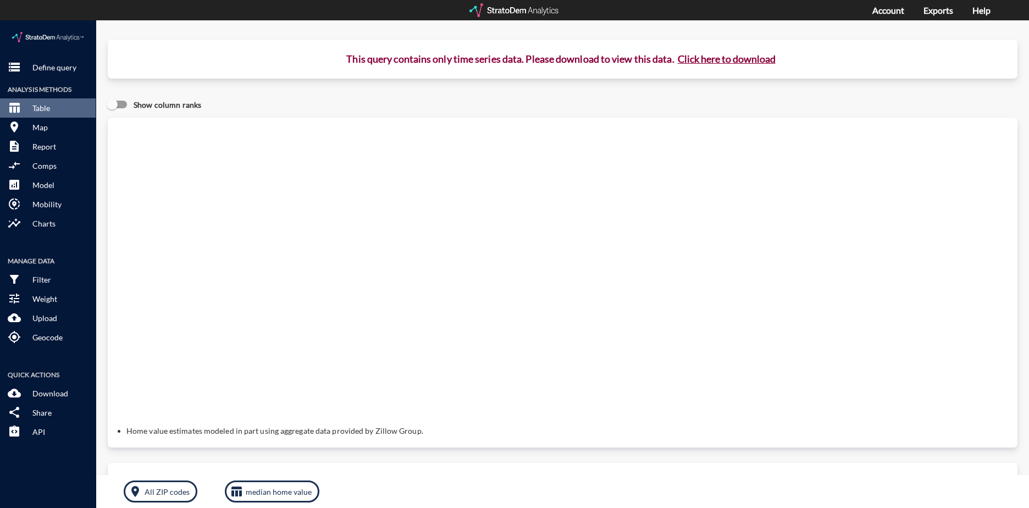
click button "Click here to download"
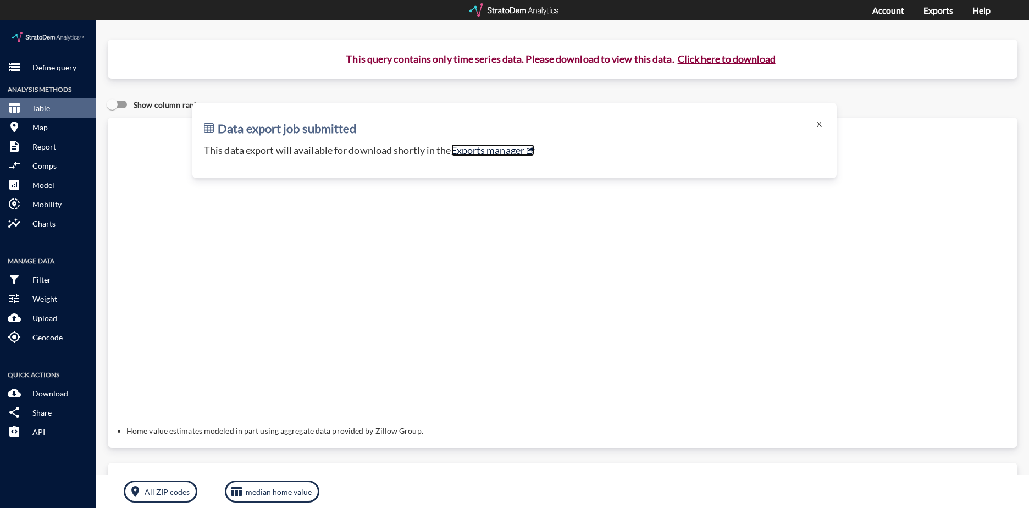
click link "Exports manager"
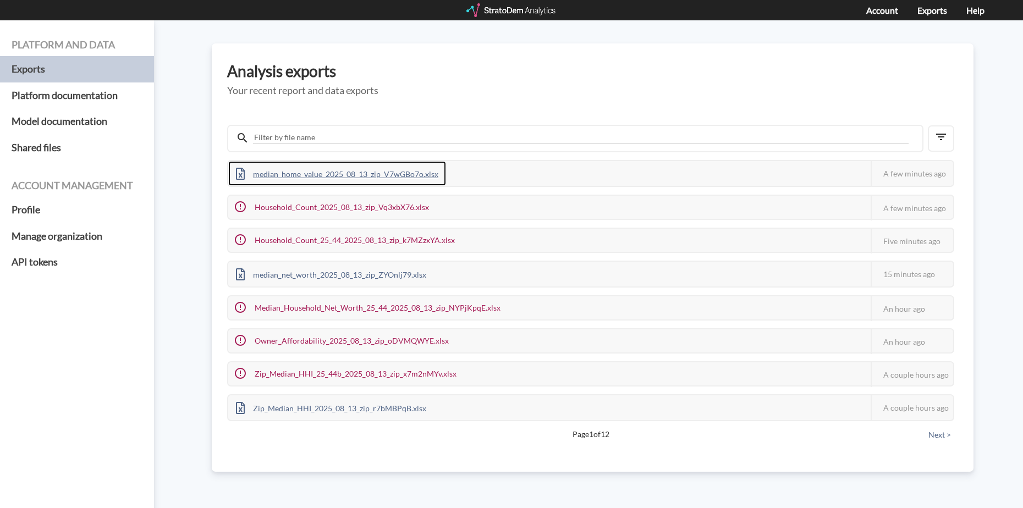
click at [378, 173] on div "median_home_value_2025_08_13_zip_V7wGBo7o.xlsx" at bounding box center [337, 173] width 218 height 25
click at [518, 93] on h5 "Your recent report and data exports" at bounding box center [592, 90] width 731 height 11
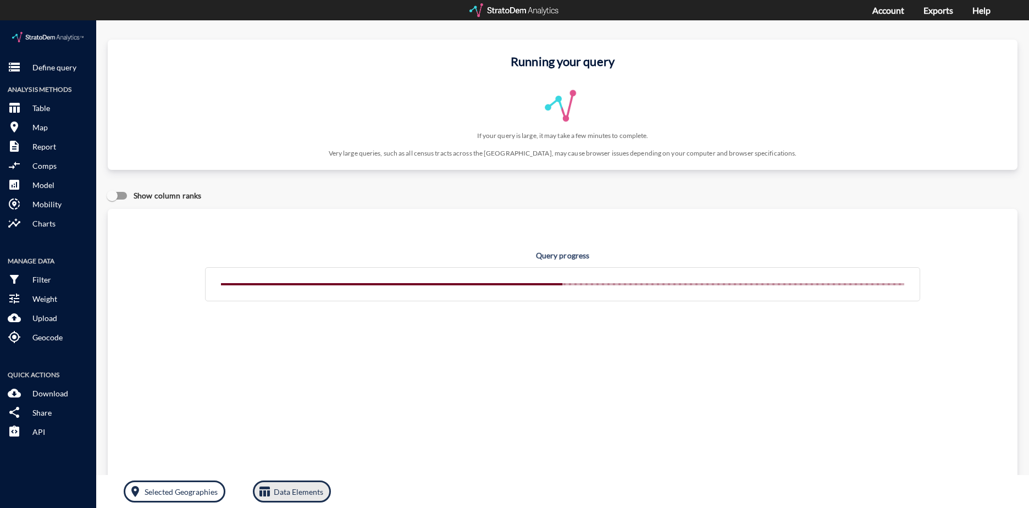
click p "Data Elements"
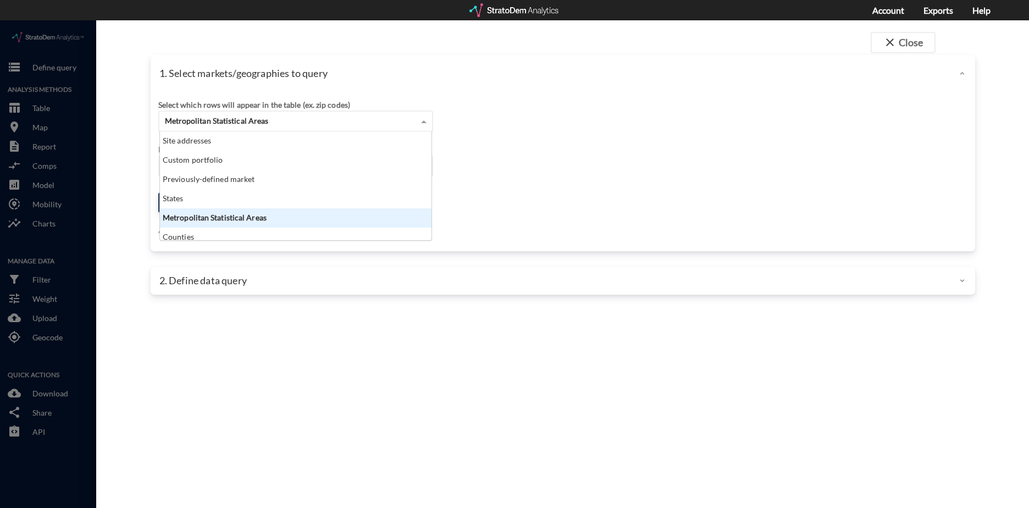
click div "Metropolitan Statistical Areas"
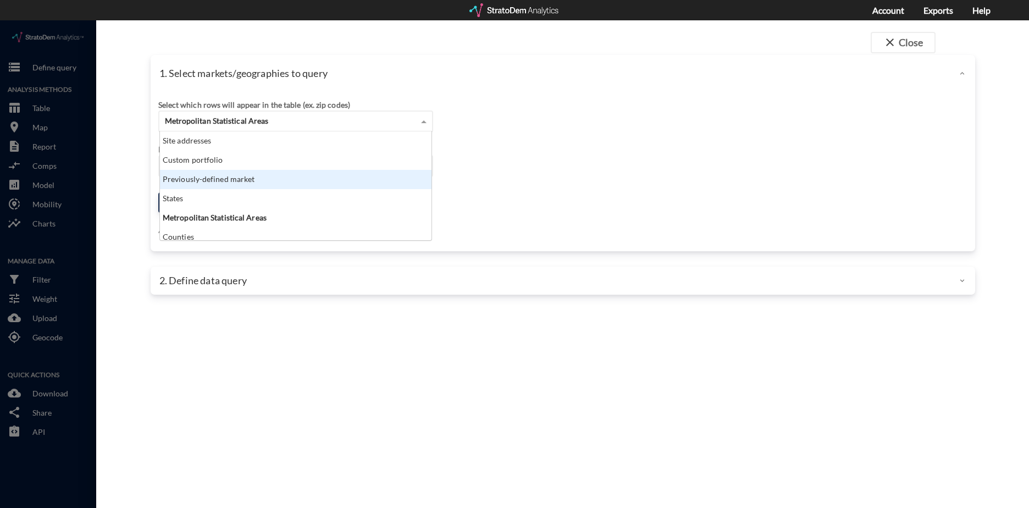
scroll to position [44, 0]
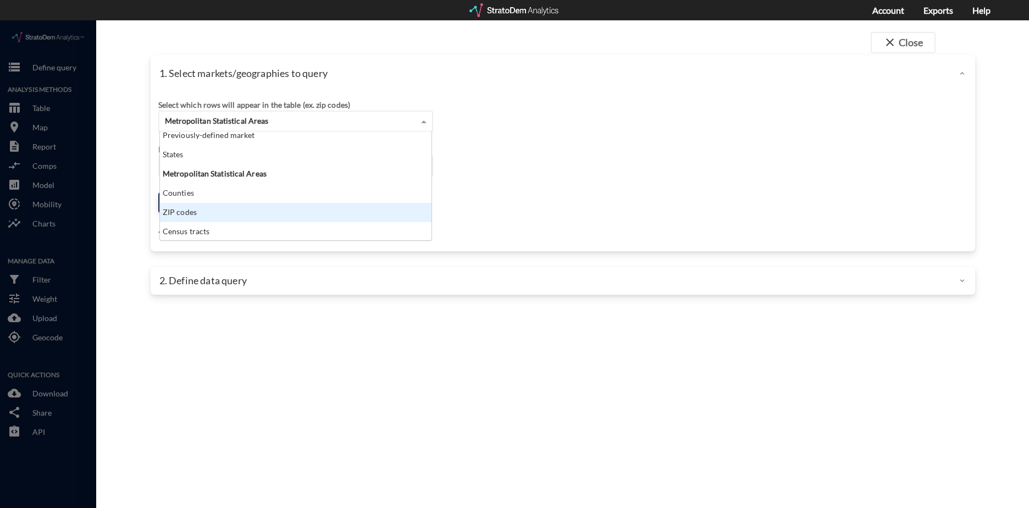
click div "ZIP codes"
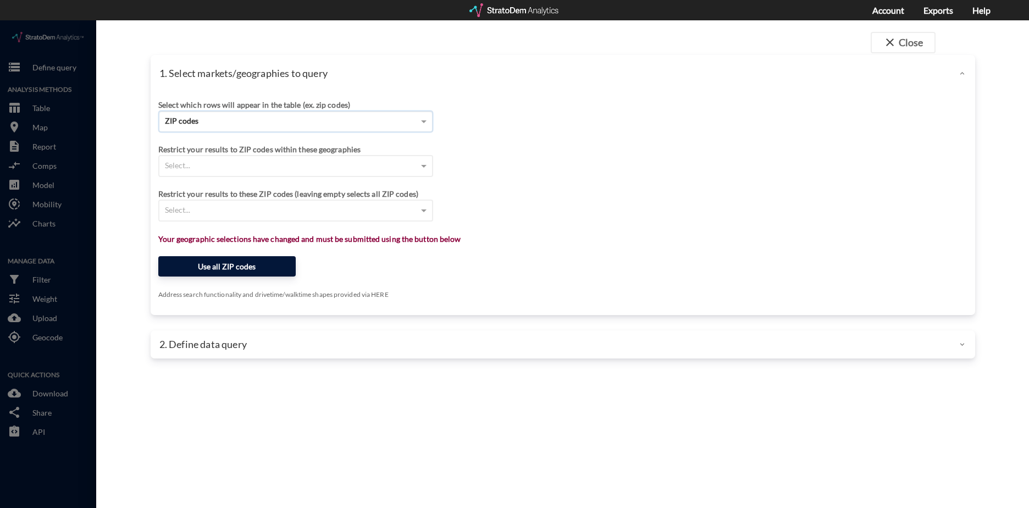
click button "Use all ZIP codes"
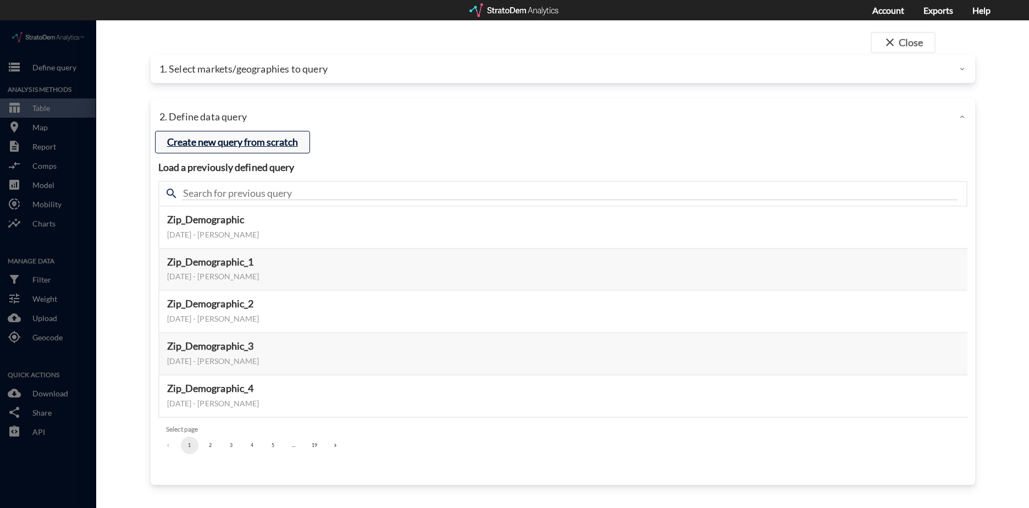
drag, startPoint x: 231, startPoint y: 111, endPoint x: 232, endPoint y: 117, distance: 6.1
click button "Create new query from scratch"
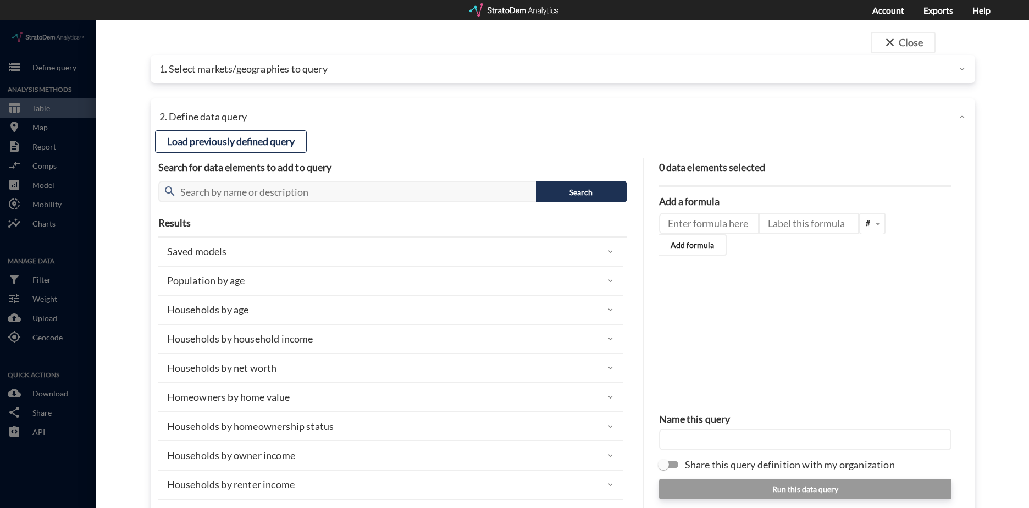
click p "Households by homeownership status"
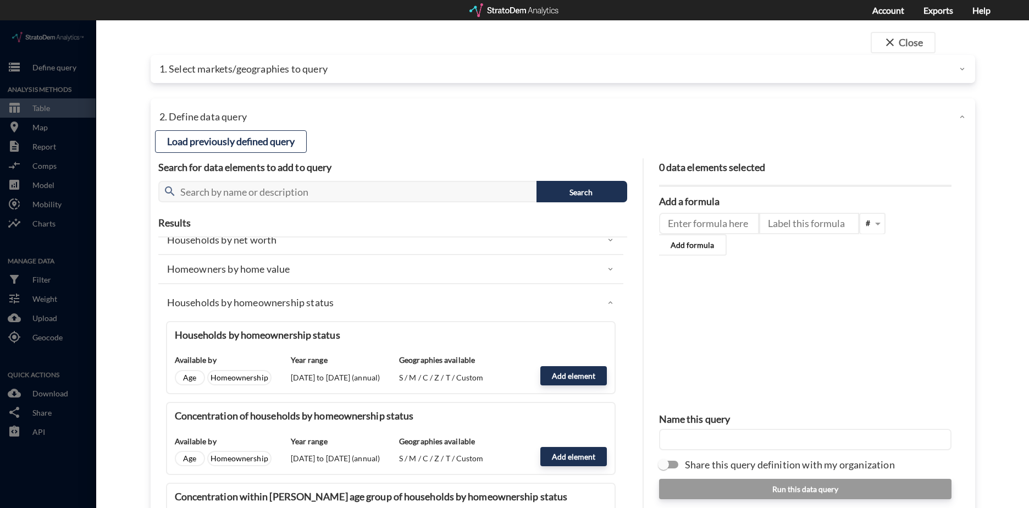
scroll to position [165, 0]
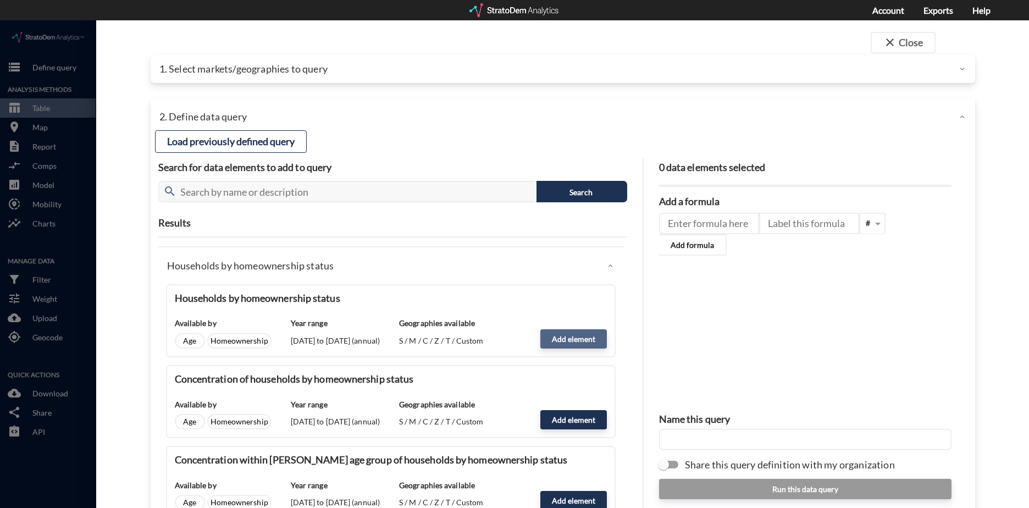
click button "Add element"
type input "HOMEOWNERSHIP_STATUS"
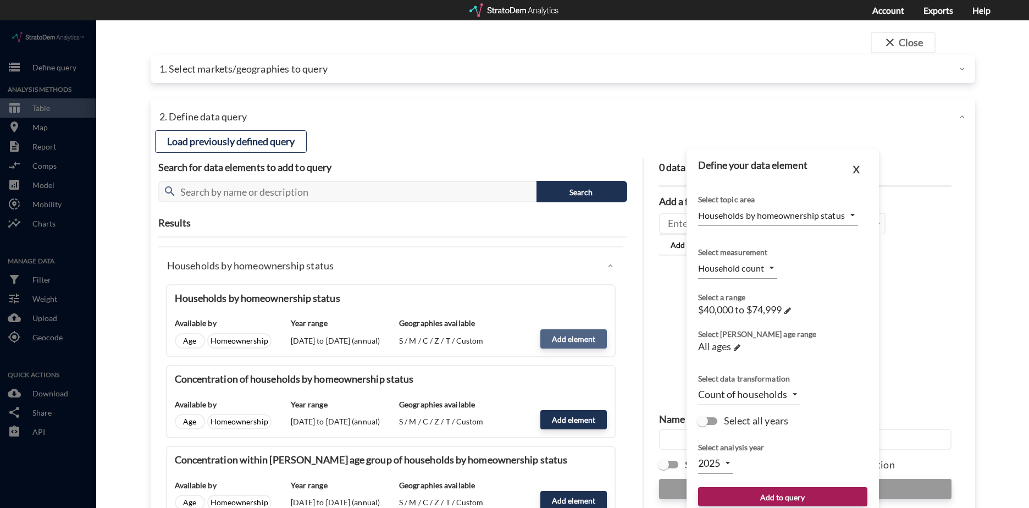
type input "COUNT_OWNER_RENTER"
click span "Select all years"
click input "Select all years"
checkbox input "true"
type input "TIME_SERIES_DL"
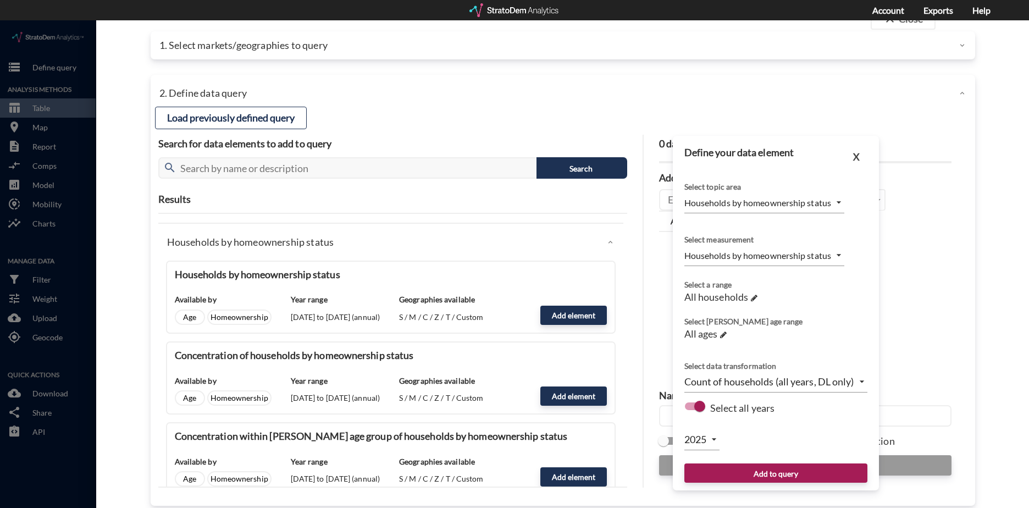
scroll to position [37, 0]
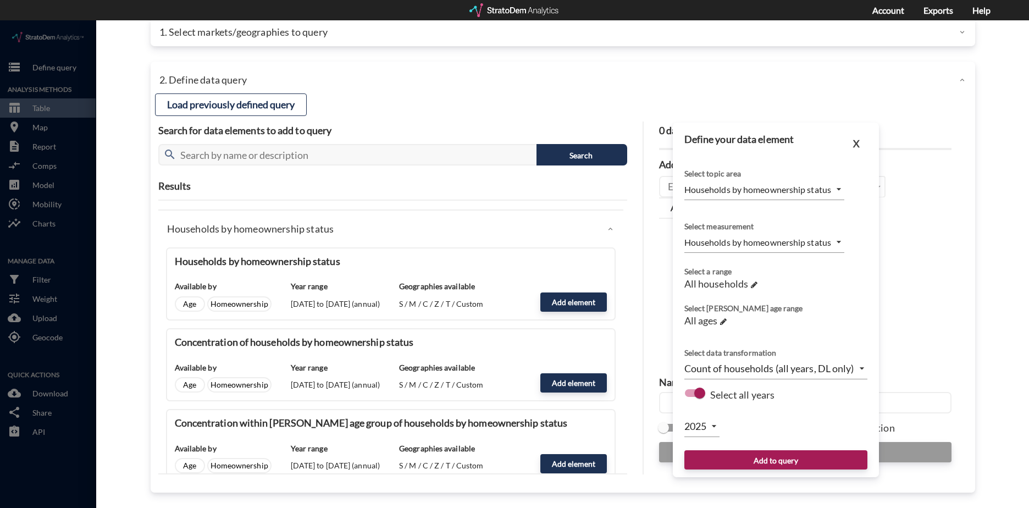
click body "/vantagepoint/us/-1 storage Define query Analysis Methods table_chart Table roo…"
click div
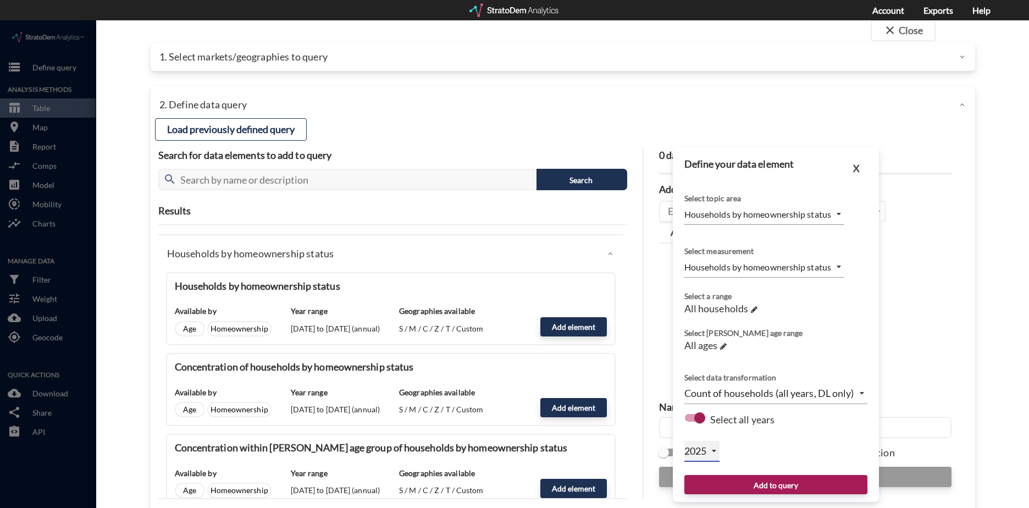
scroll to position [0, 0]
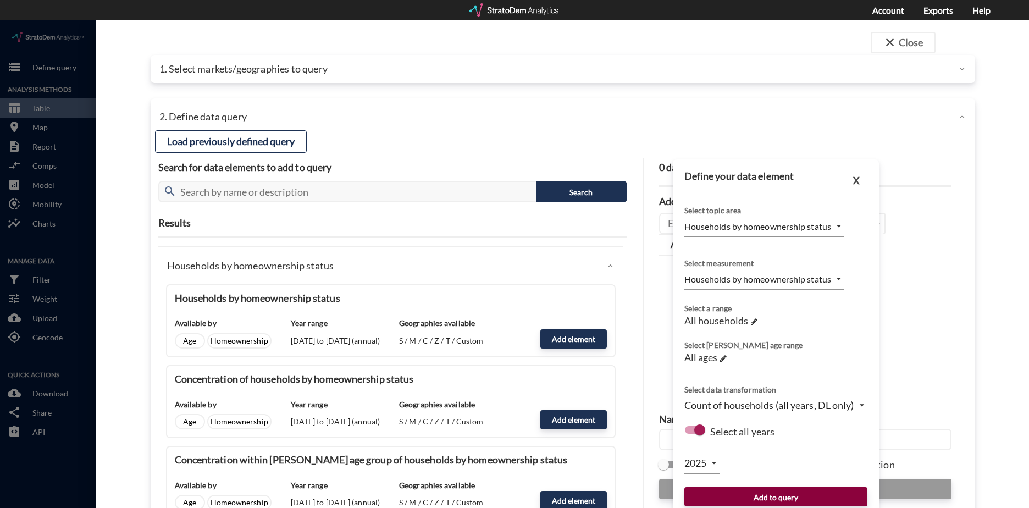
click button "Add to query"
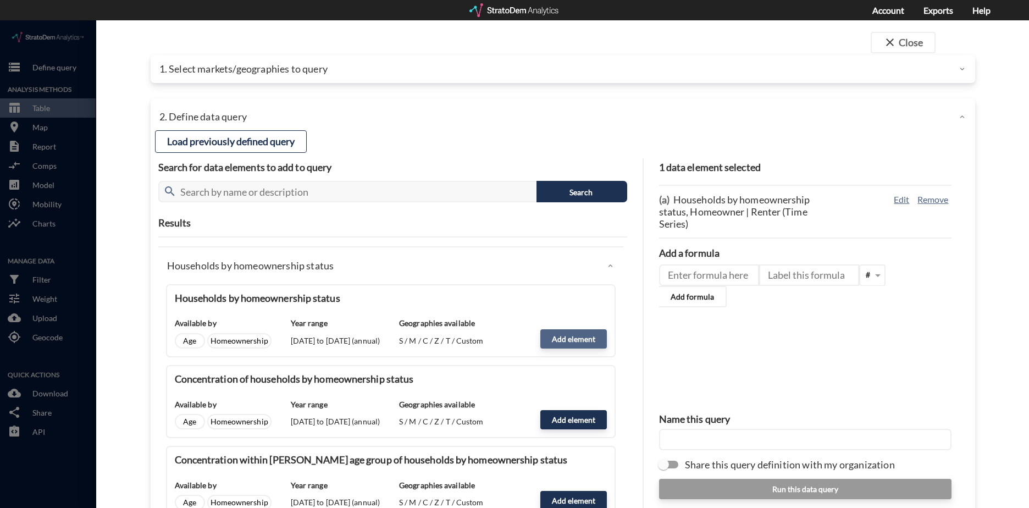
click button "Add element"
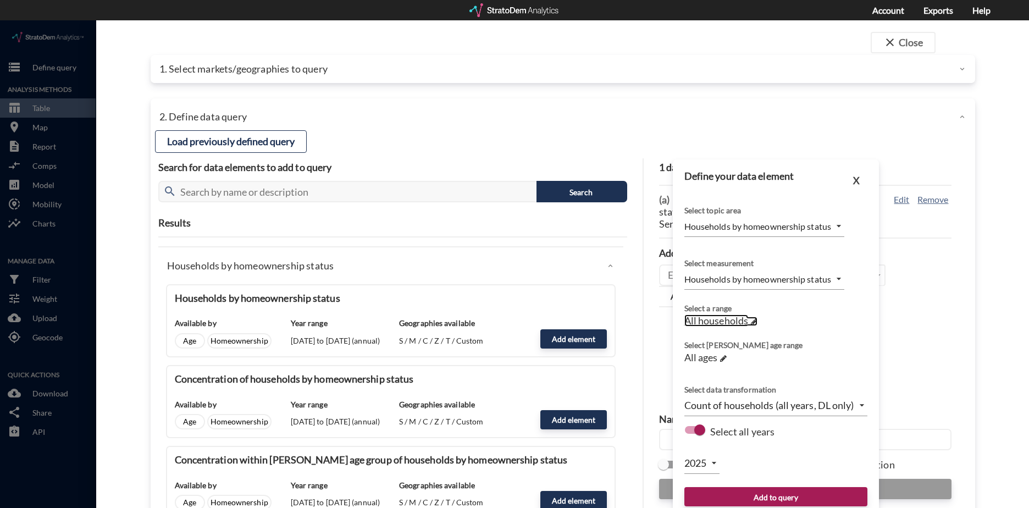
click span "All households"
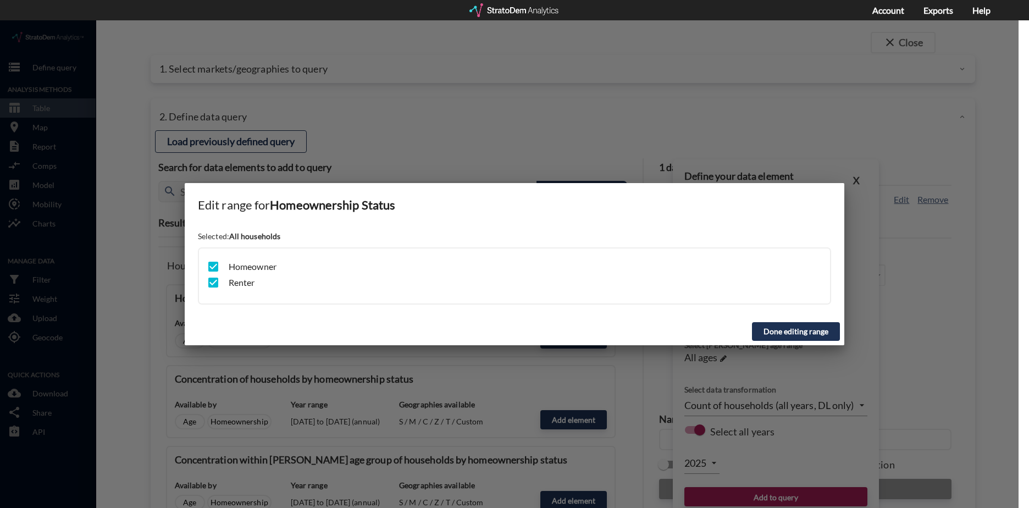
click button "Done editing range"
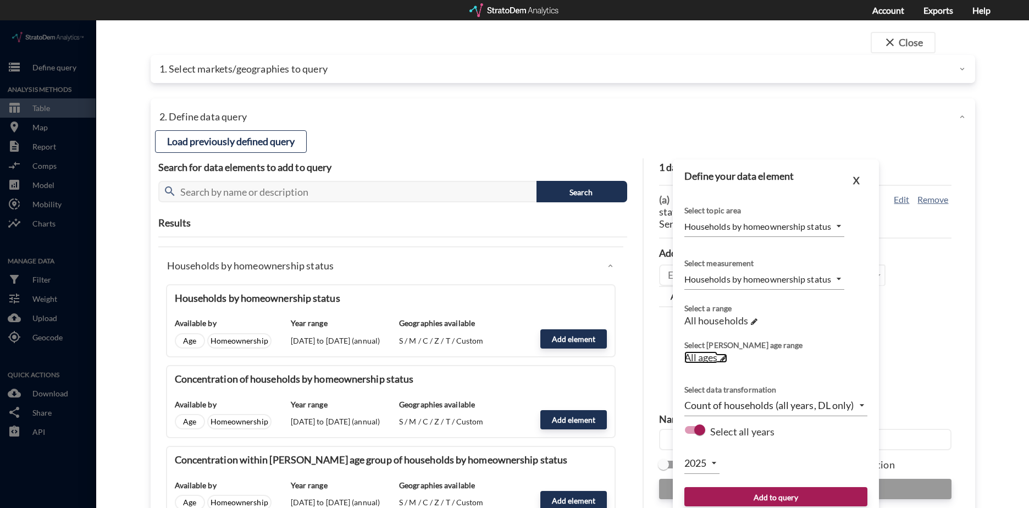
click span
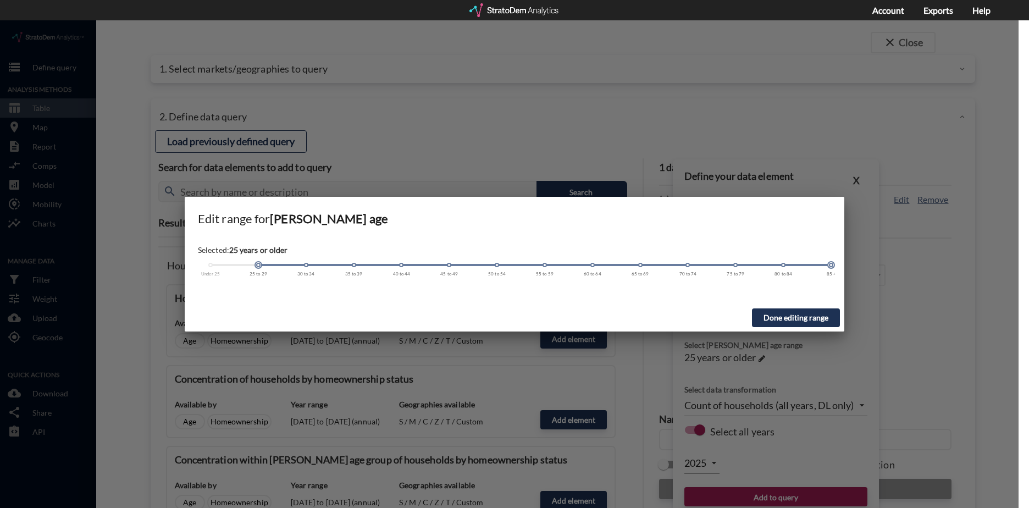
drag, startPoint x: 211, startPoint y: 244, endPoint x: 251, endPoint y: 251, distance: 40.9
click div "Under 25 25 to 29 30 to 34 35 to 39 40 to 44 45 to 49 50 to 54 55 to 59 60 to 6…"
drag, startPoint x: 829, startPoint y: 245, endPoint x: 411, endPoint y: 262, distance: 418.7
click div "Selected: [DEMOGRAPHIC_DATA] Under 25 25 to 29 30 to 34 35 to 39 40 to 44 45 to…"
click button "Done editing range"
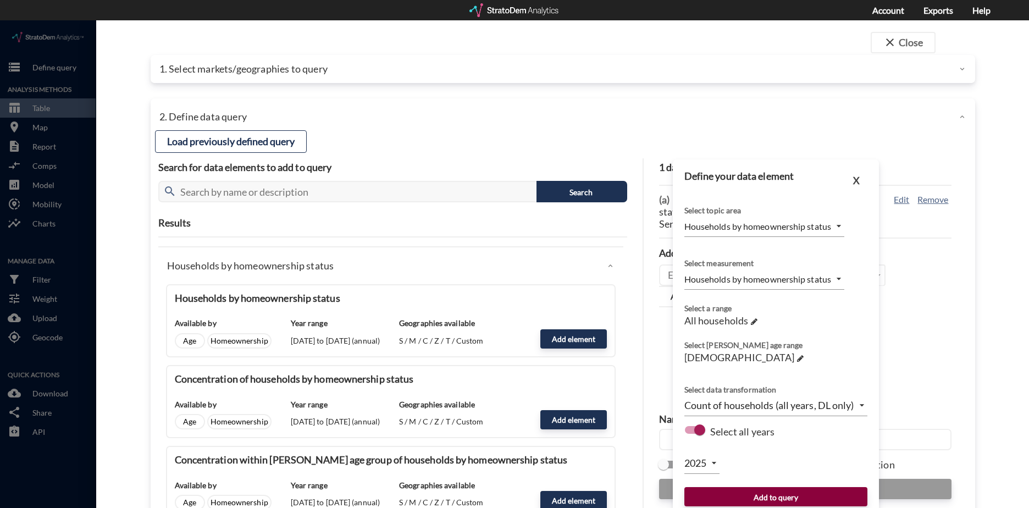
click button "Add to query"
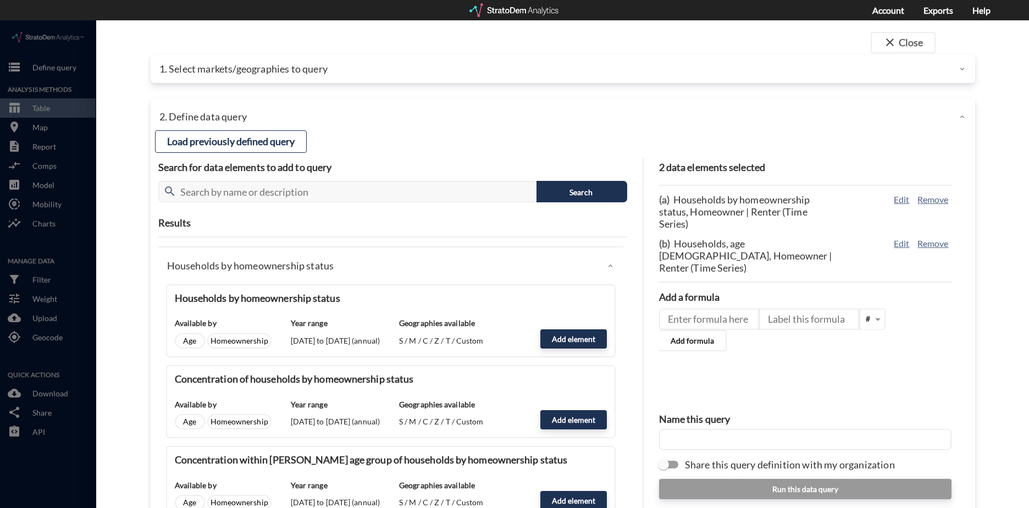
click input "text"
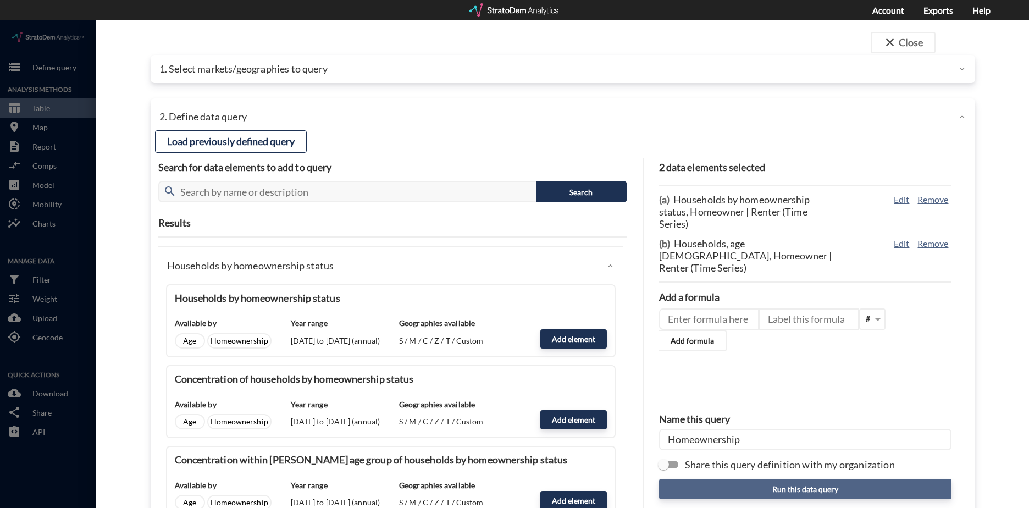
type input "Homeownership"
click button "Run this data query"
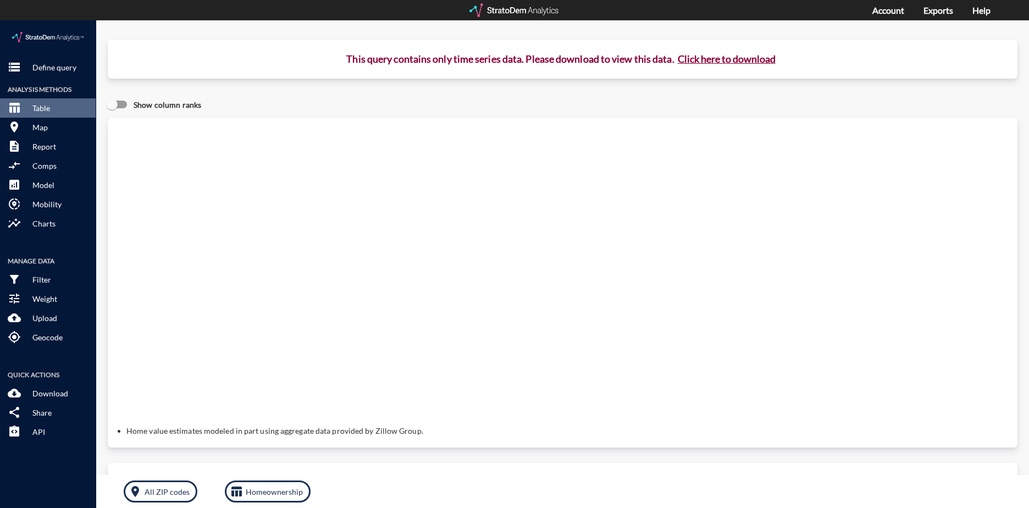
click button "Click here to download"
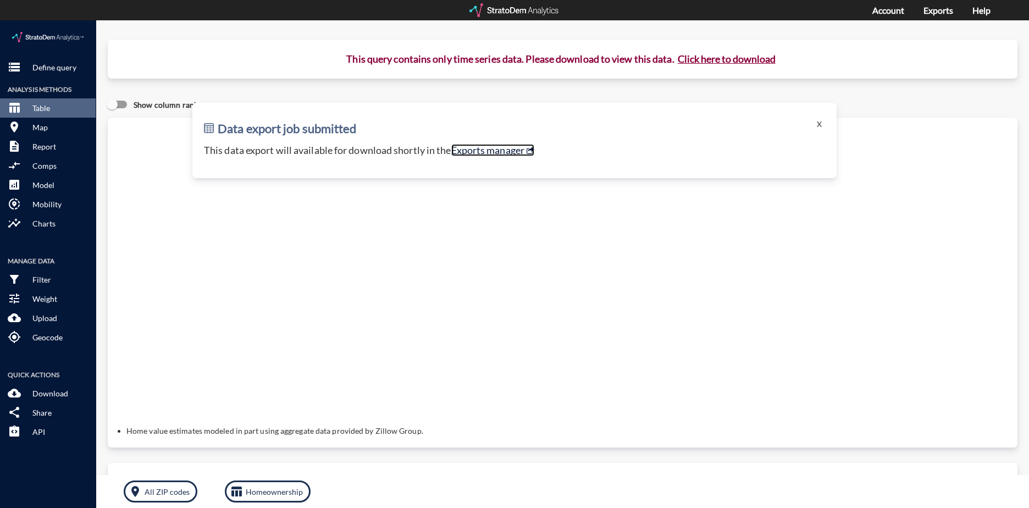
click link "Exports manager"
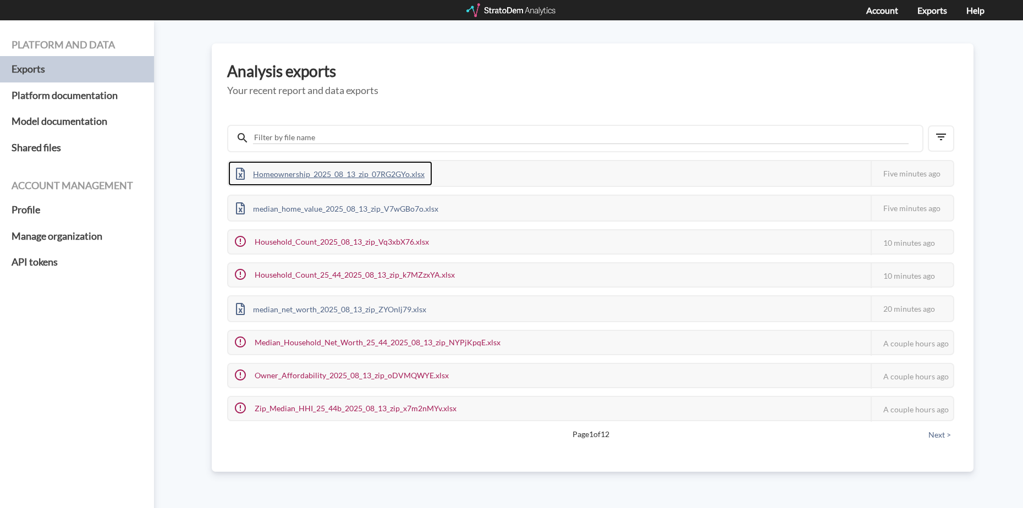
click at [346, 173] on div "Homeownership_2025_08_13_zip_07RG2GYo.xlsx" at bounding box center [330, 173] width 204 height 25
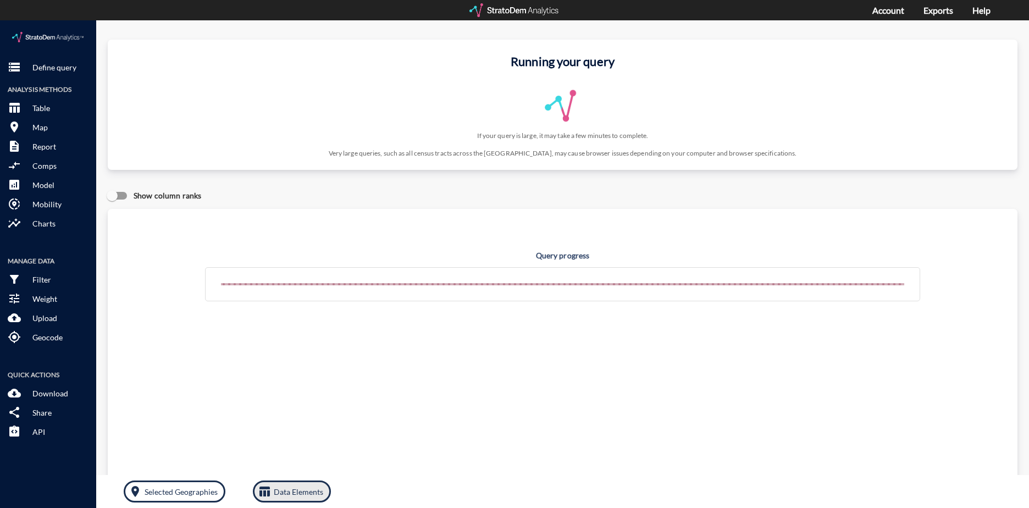
click p "Data Elements"
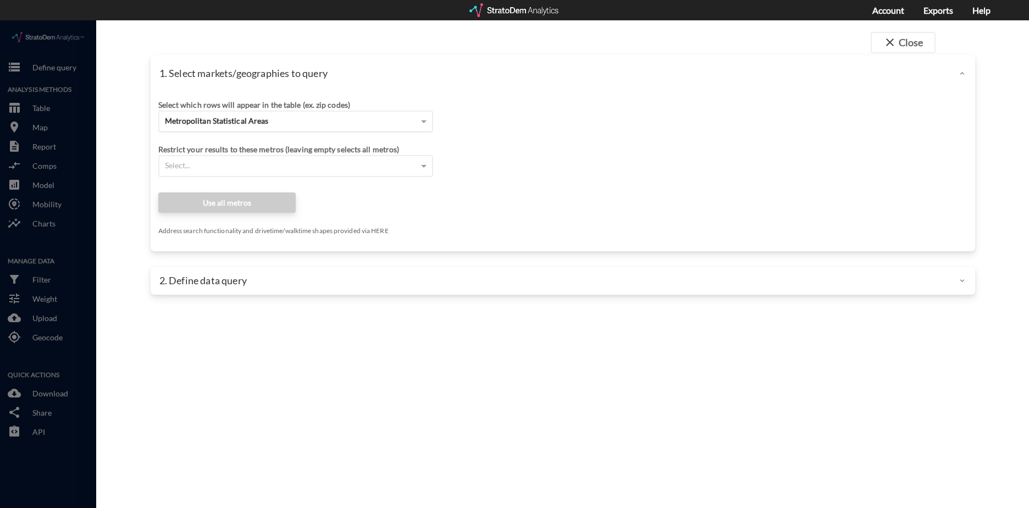
click div "Metropolitan Statistical Areas"
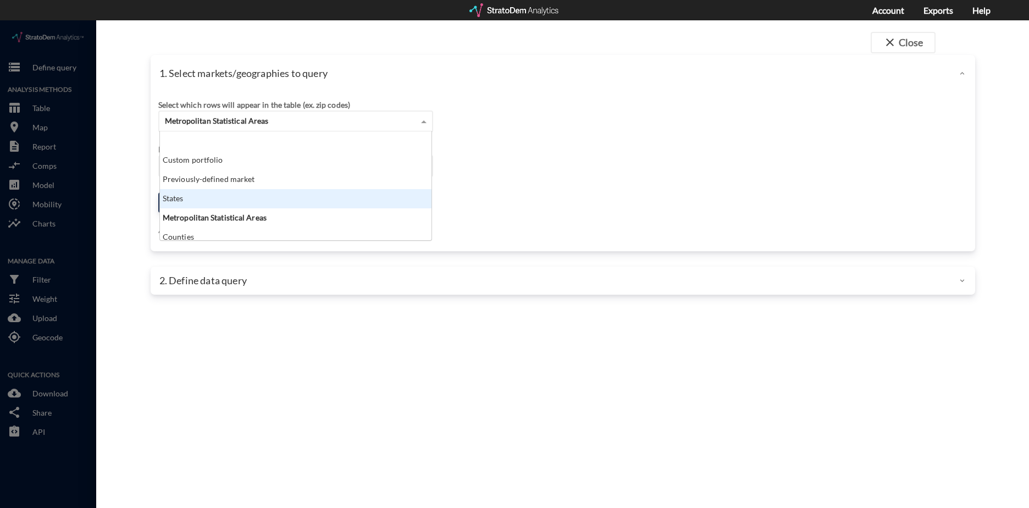
scroll to position [44, 0]
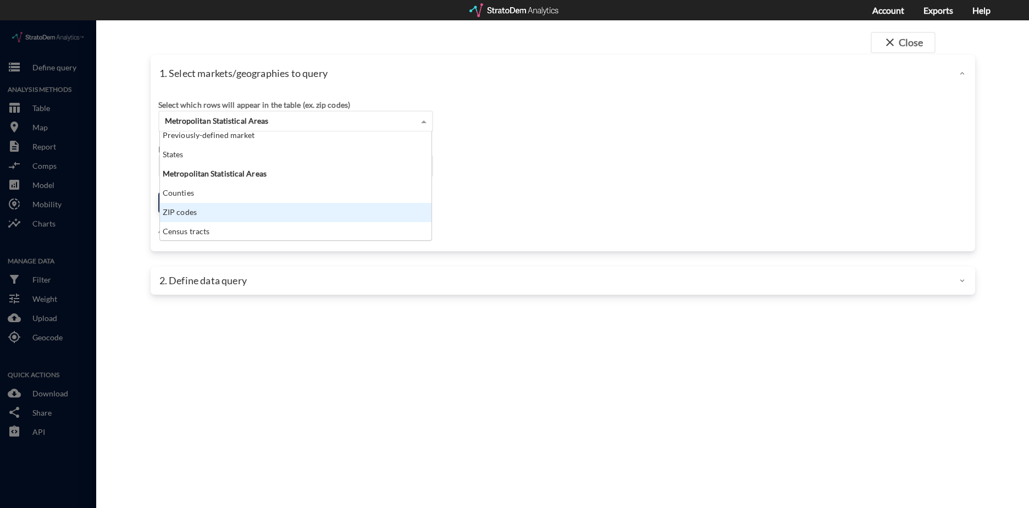
click div "ZIP codes"
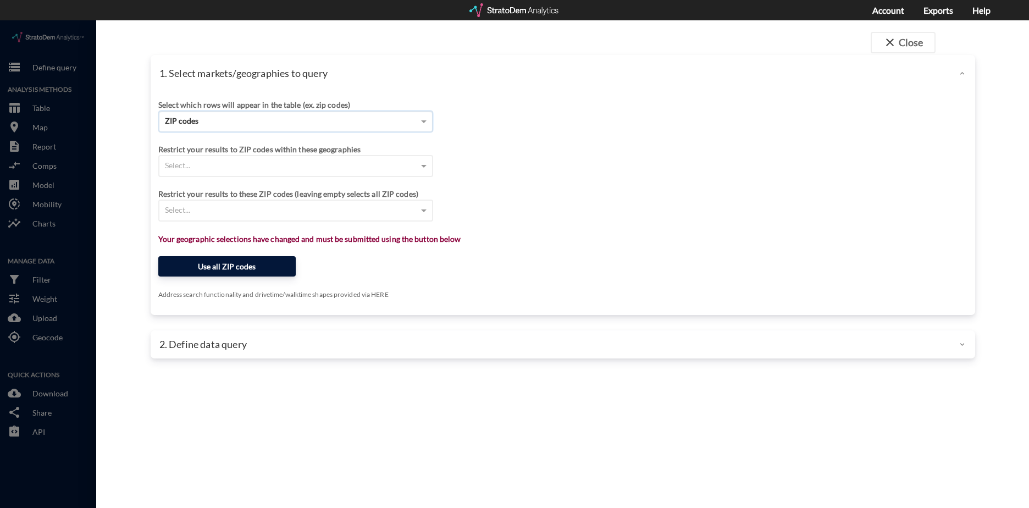
click button "Use all ZIP codes"
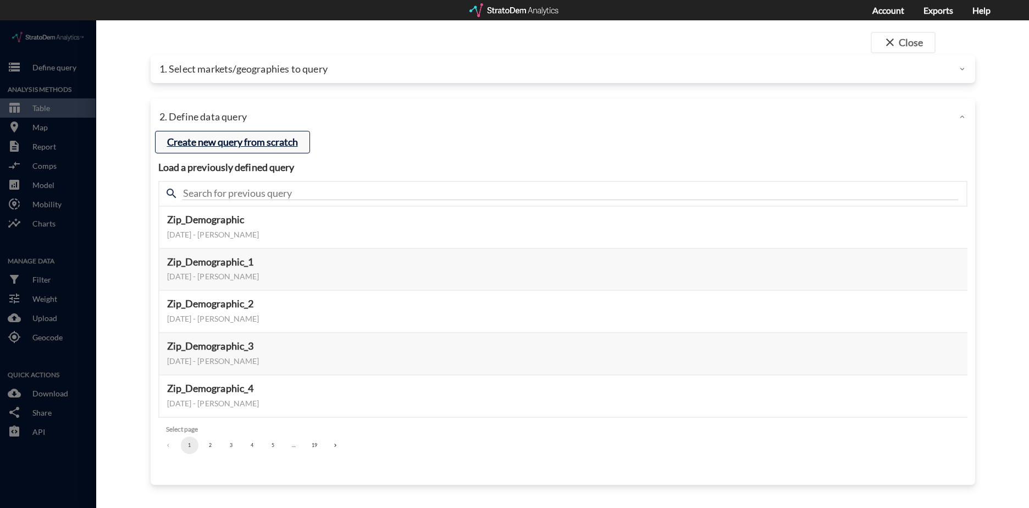
click button "Create new query from scratch"
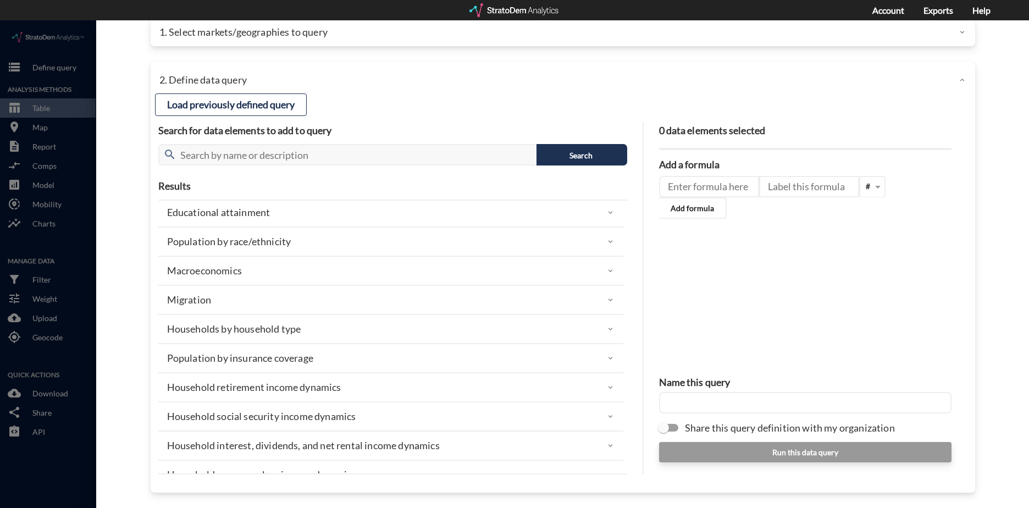
scroll to position [242, 0]
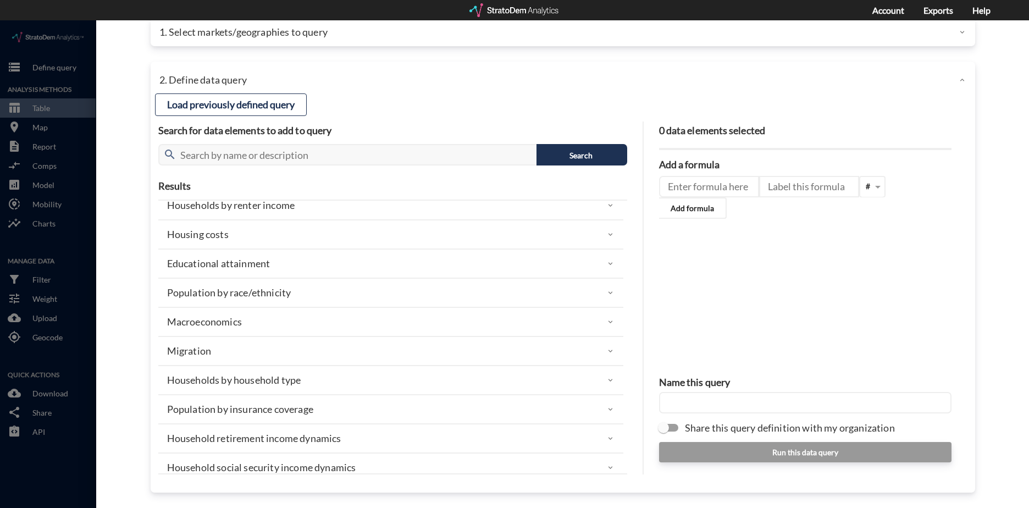
click div "Households by household type"
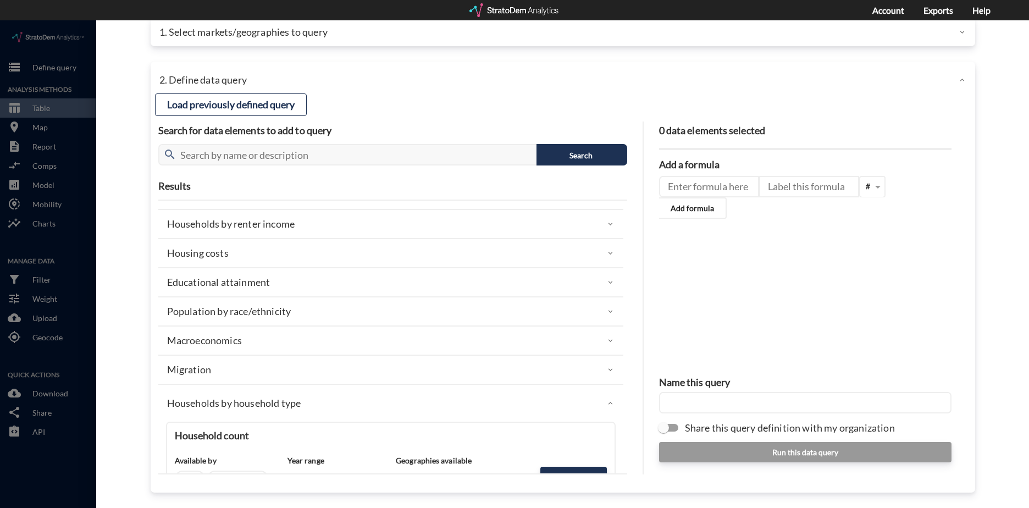
scroll to position [187, 0]
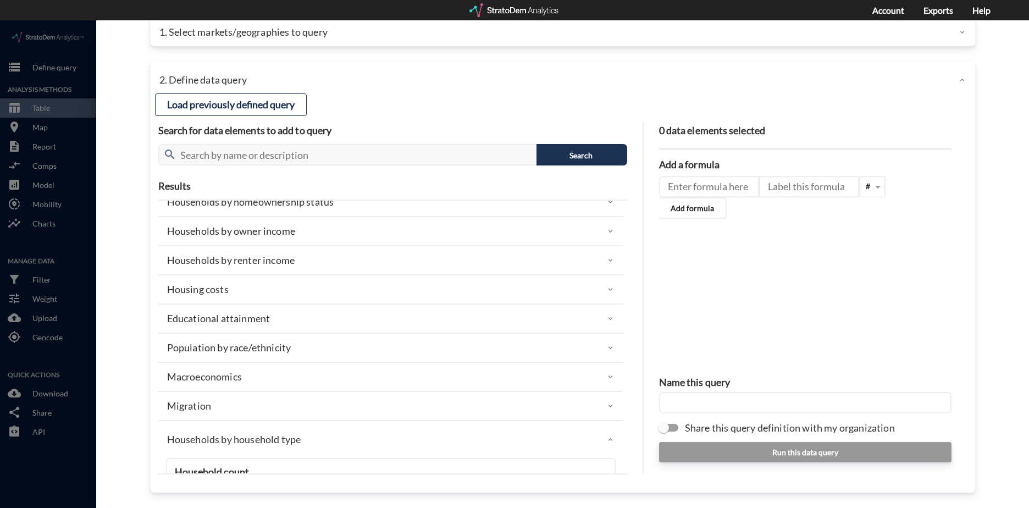
click div "Households by household type"
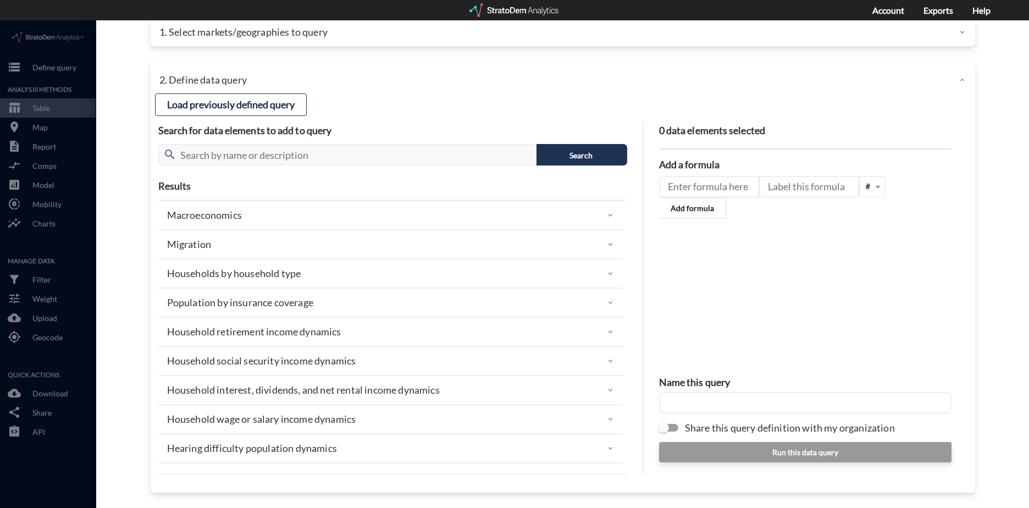
scroll to position [23, 0]
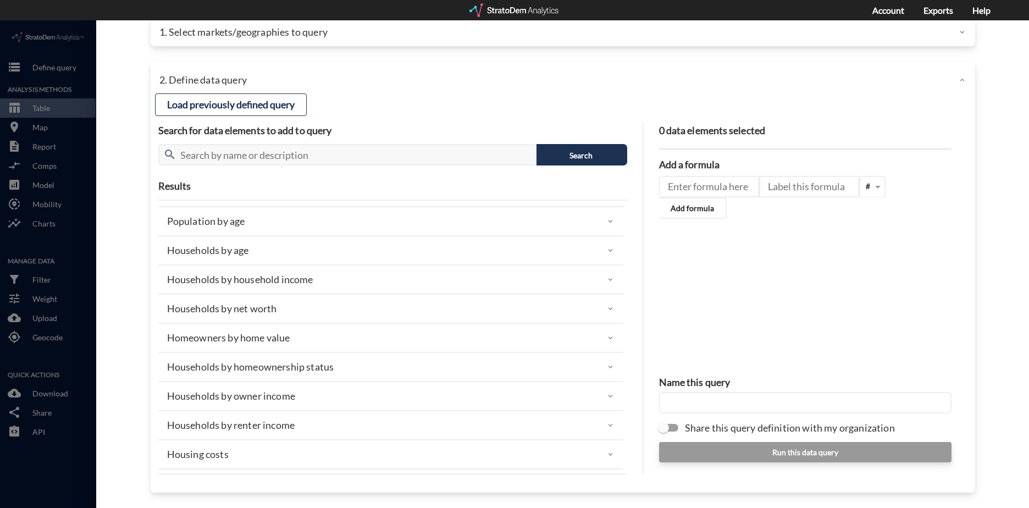
click p "Homeowners by home value"
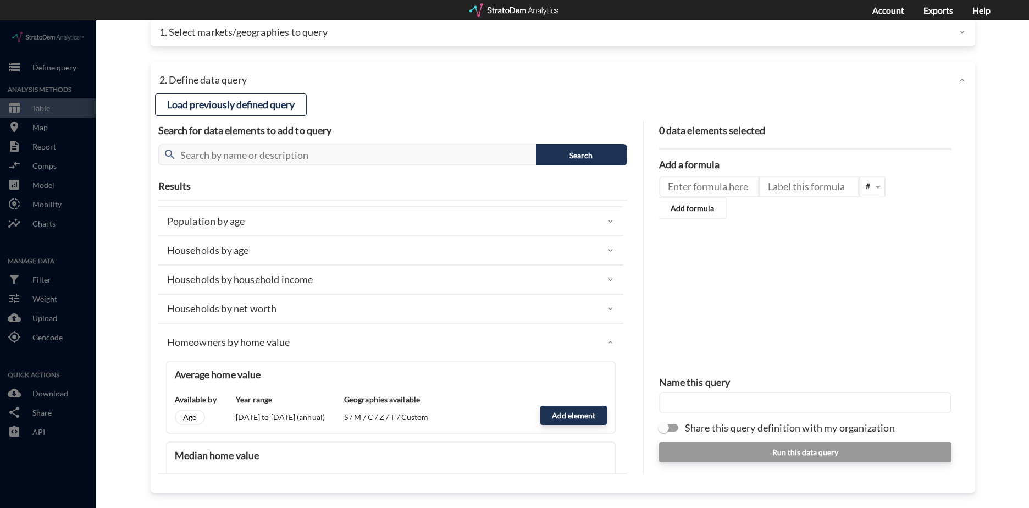
click div "Homeowners by home value"
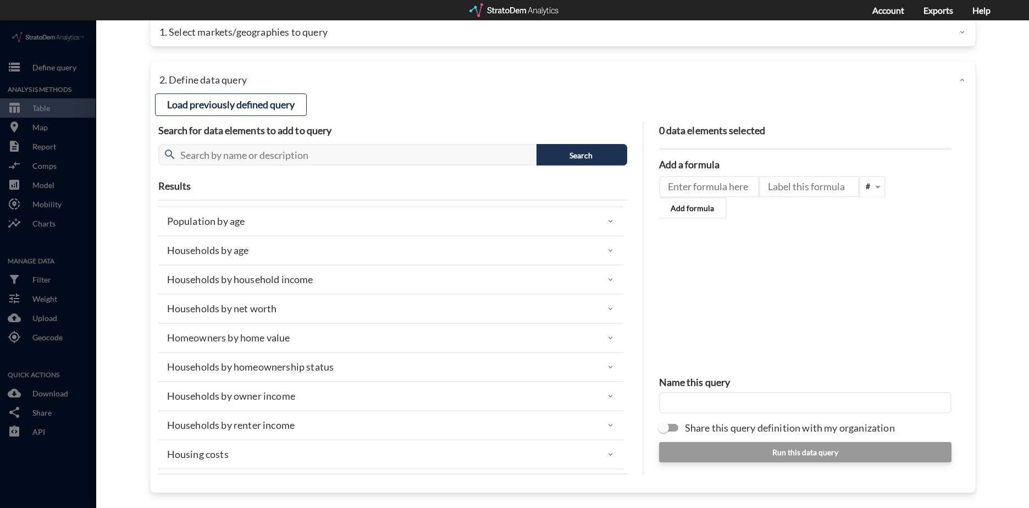
click div "Households by net worth"
